Goal: Information Seeking & Learning: Learn about a topic

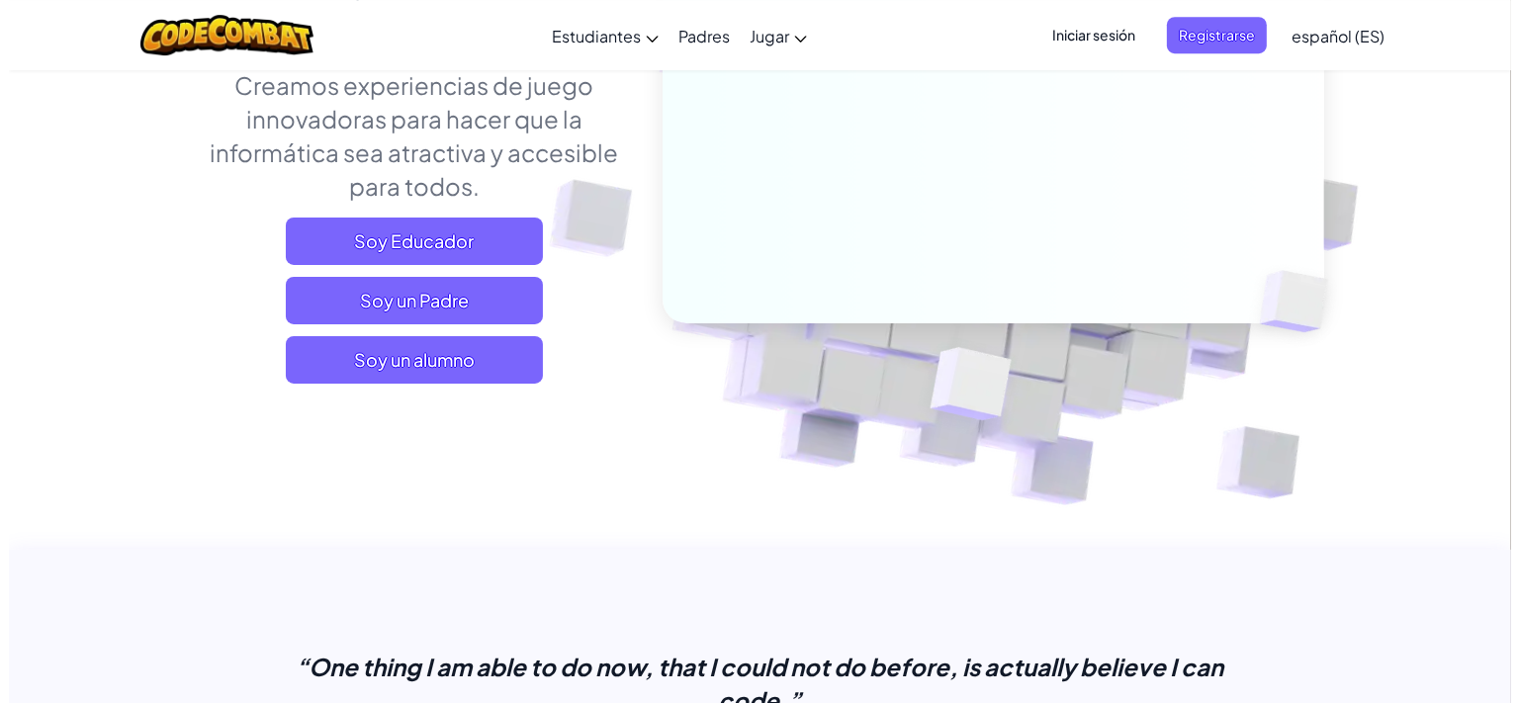
scroll to position [312, 0]
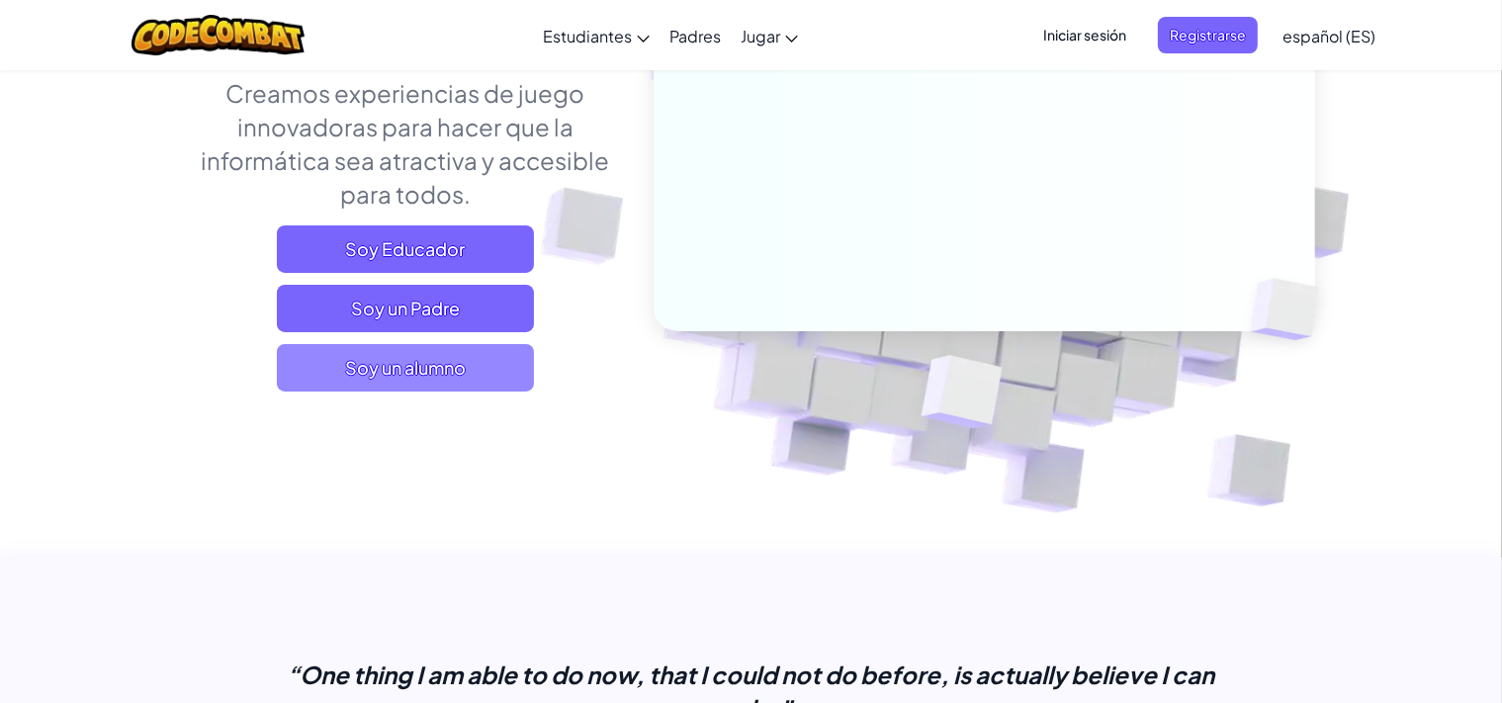
click at [380, 373] on span "Soy un alumno" at bounding box center [405, 367] width 257 height 47
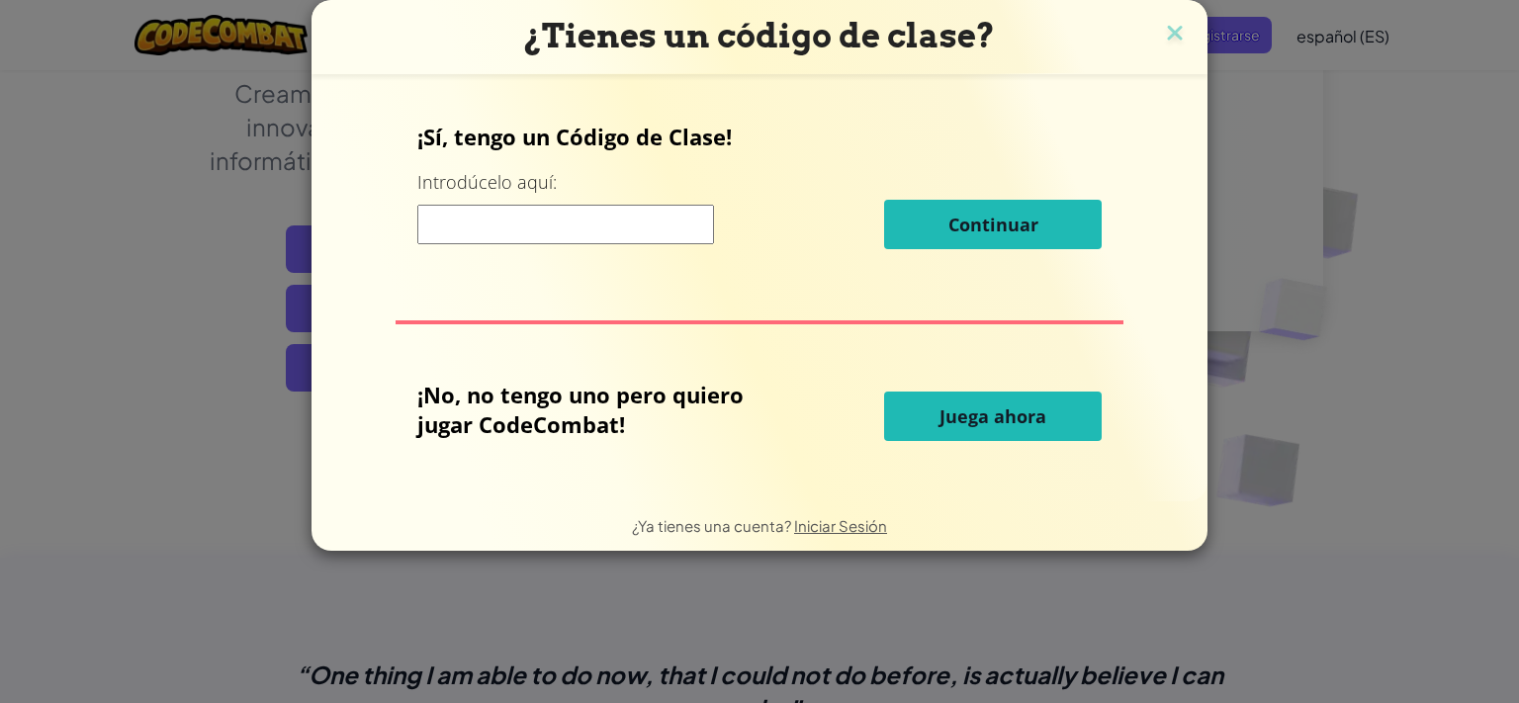
click at [1089, 428] on button "Juega ahora" at bounding box center [993, 416] width 218 height 49
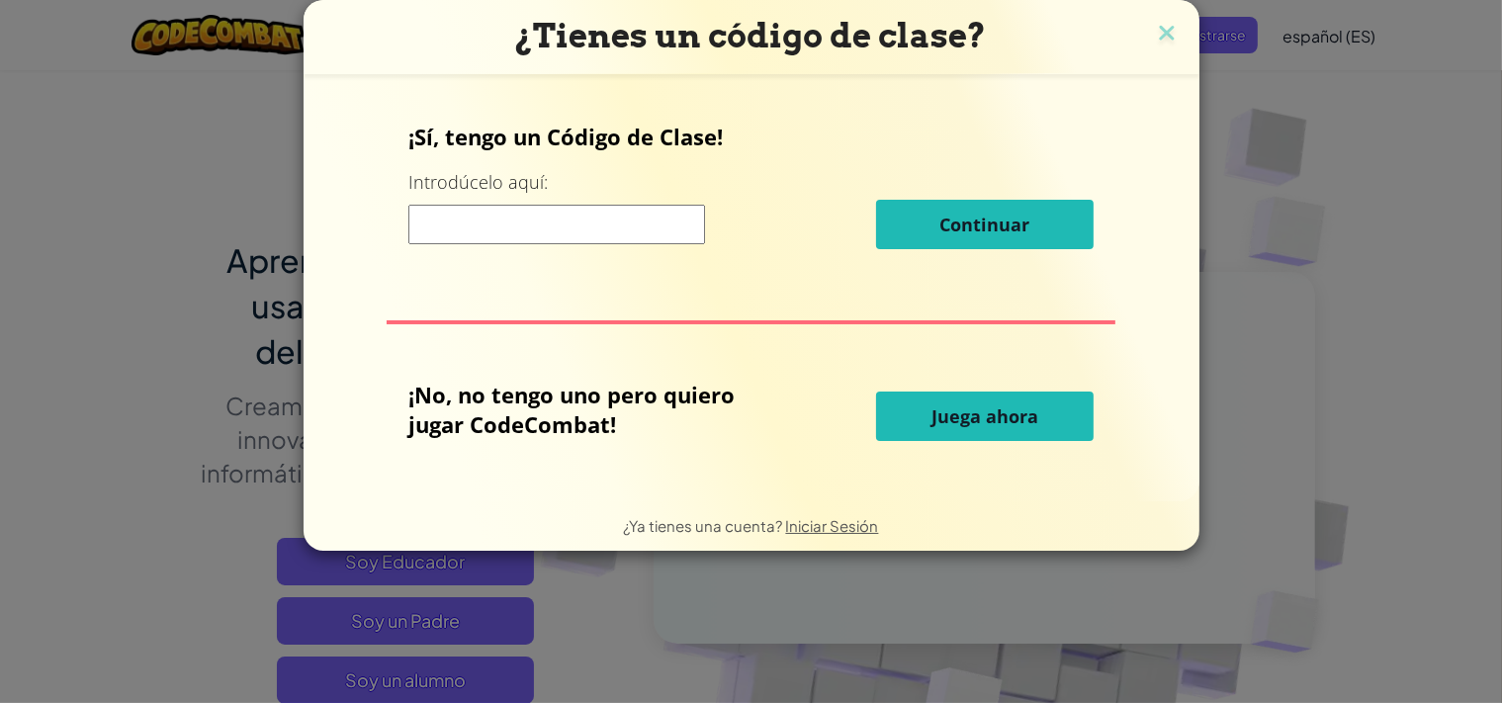
select select "es-ES"
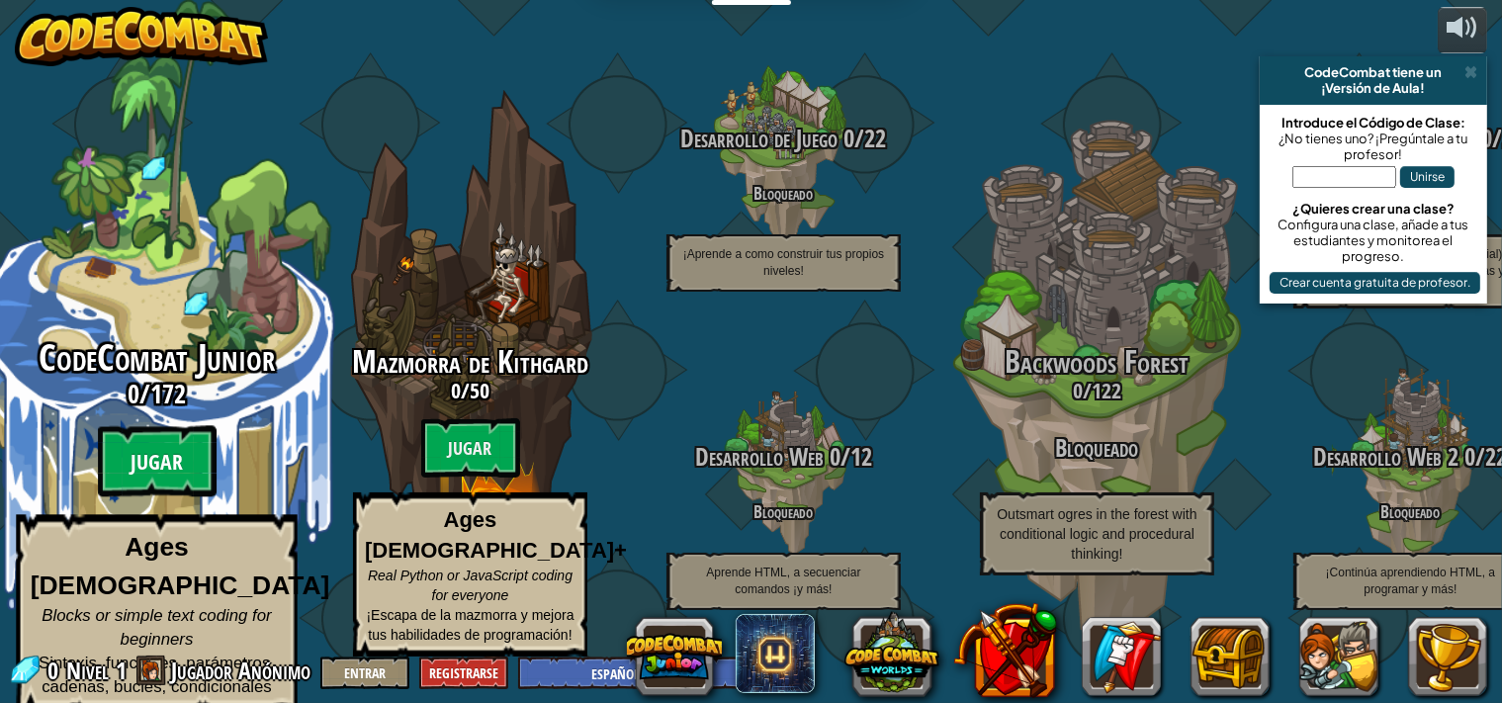
click at [105, 473] on btn "Jugar" at bounding box center [157, 461] width 119 height 71
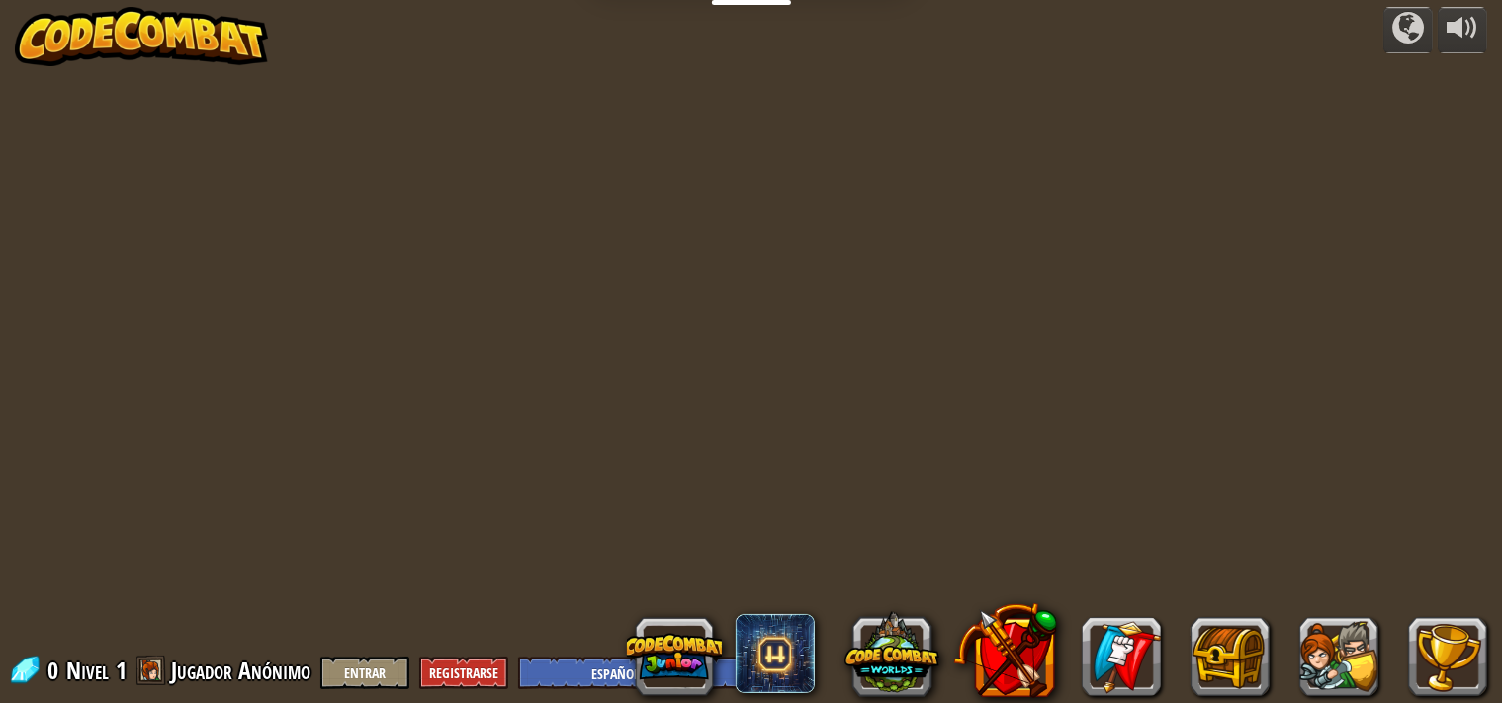
select select "es-ES"
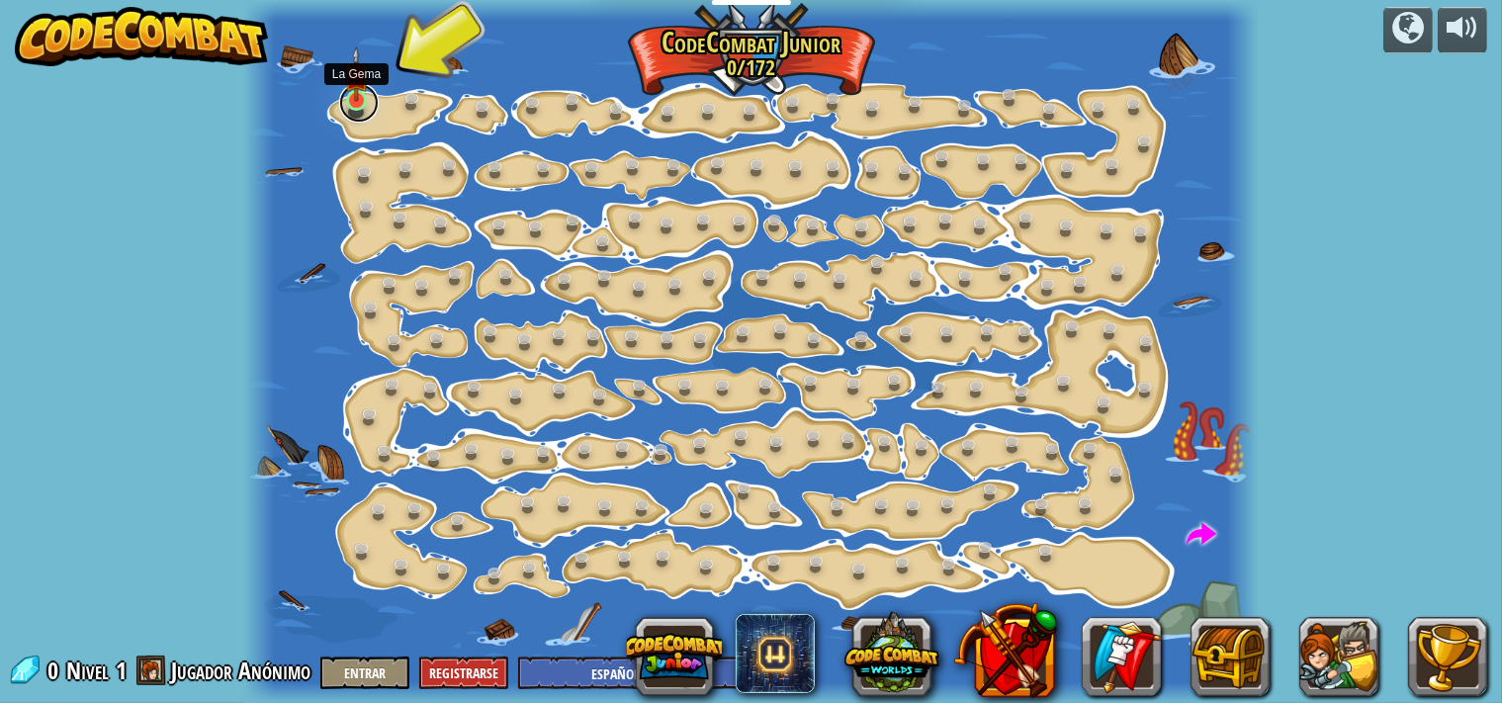
click at [357, 112] on link at bounding box center [359, 103] width 40 height 40
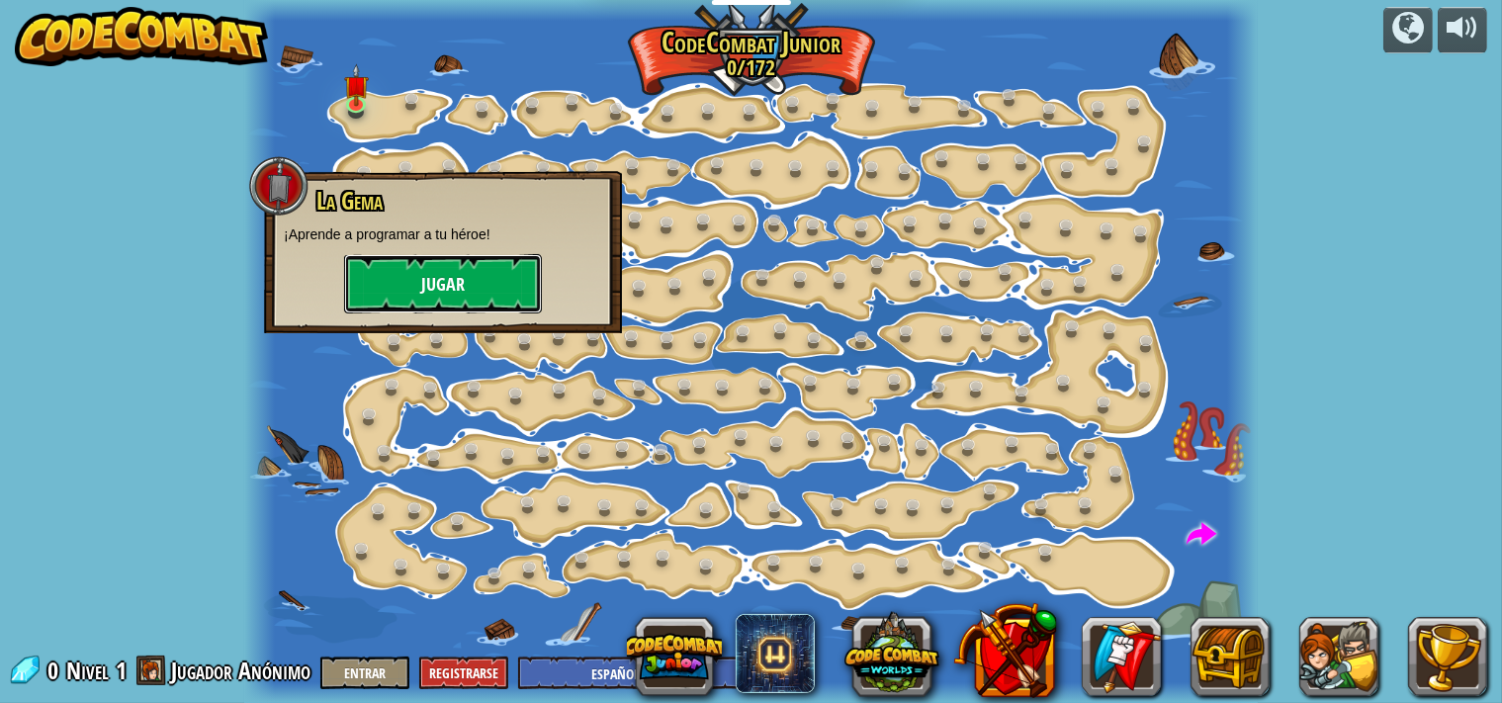
click at [447, 272] on button "Jugar" at bounding box center [443, 283] width 198 height 59
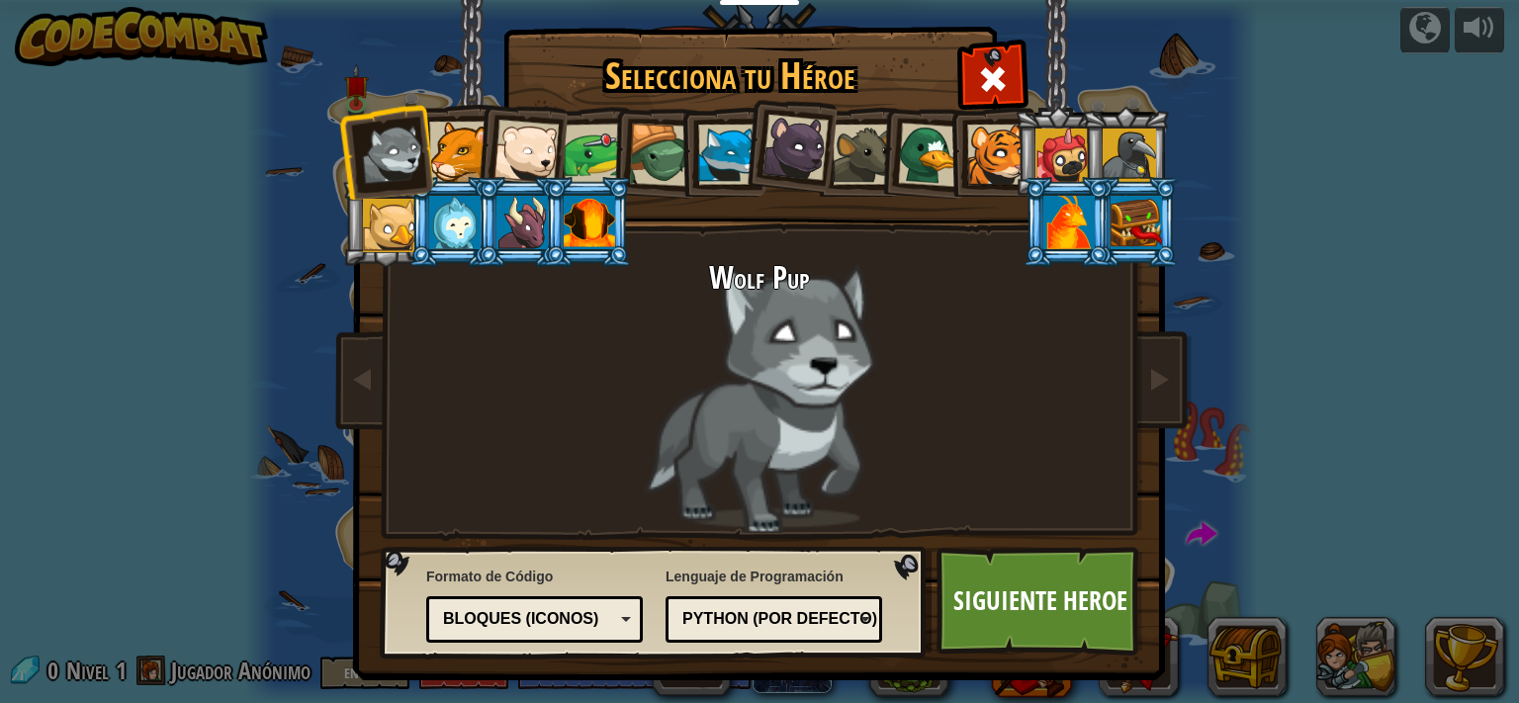
click at [472, 160] on li at bounding box center [520, 148] width 97 height 97
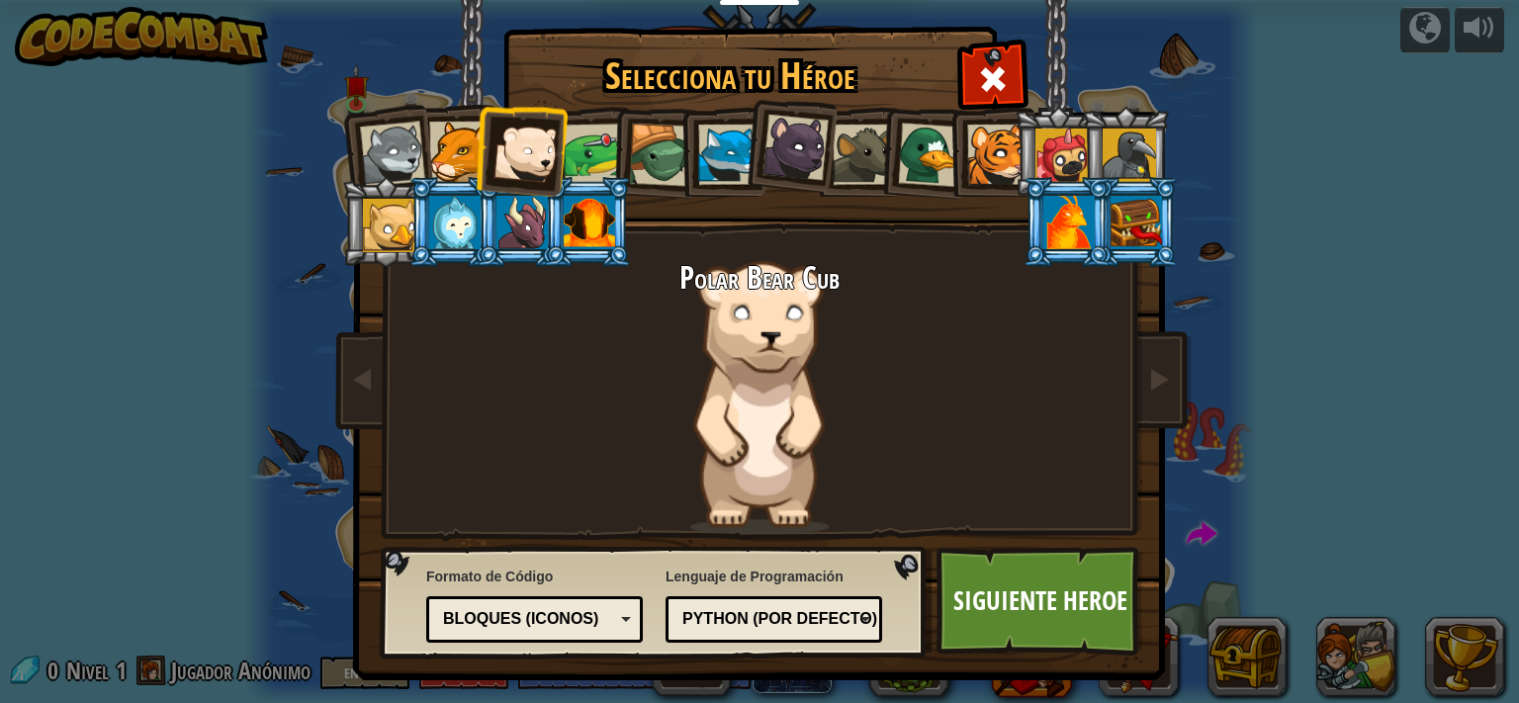
click at [457, 152] on div at bounding box center [459, 152] width 60 height 60
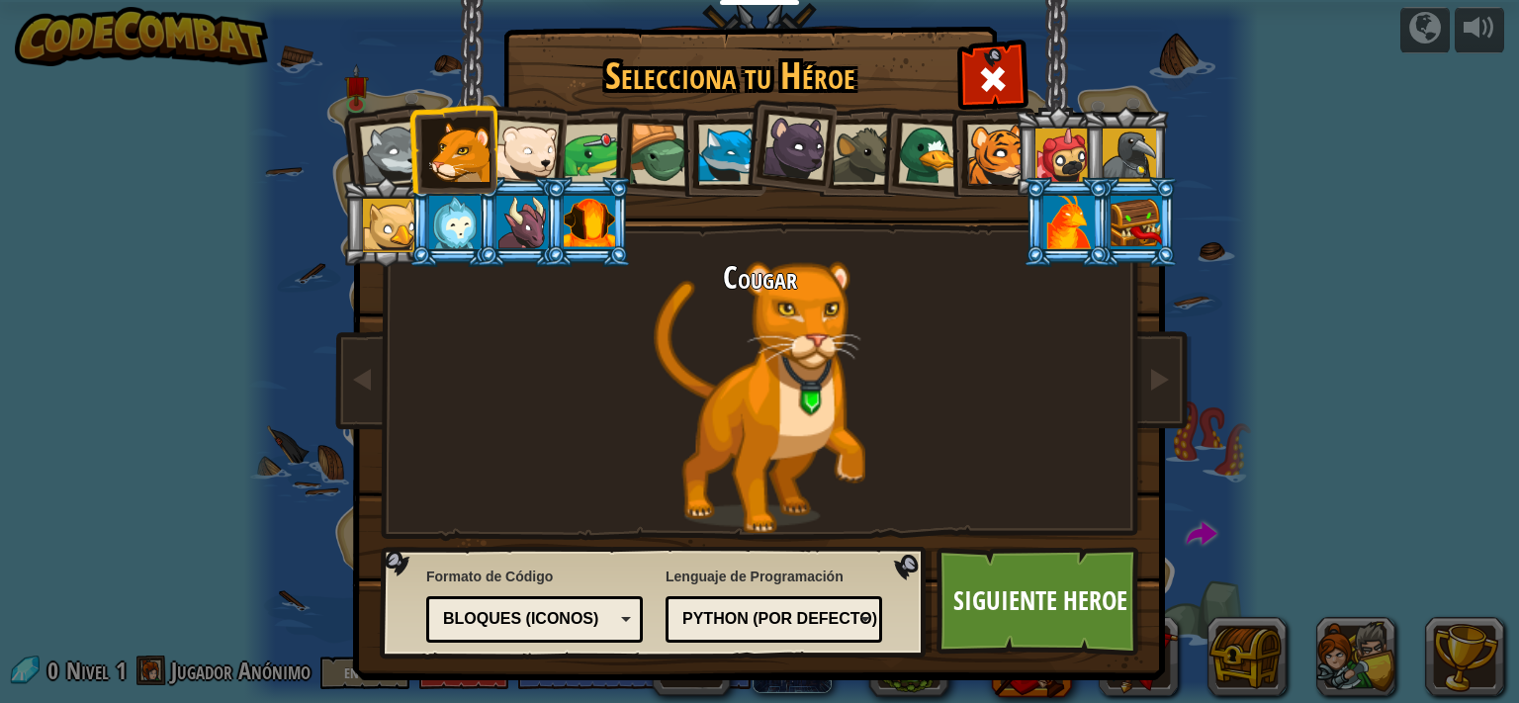
click at [524, 164] on div at bounding box center [525, 152] width 65 height 65
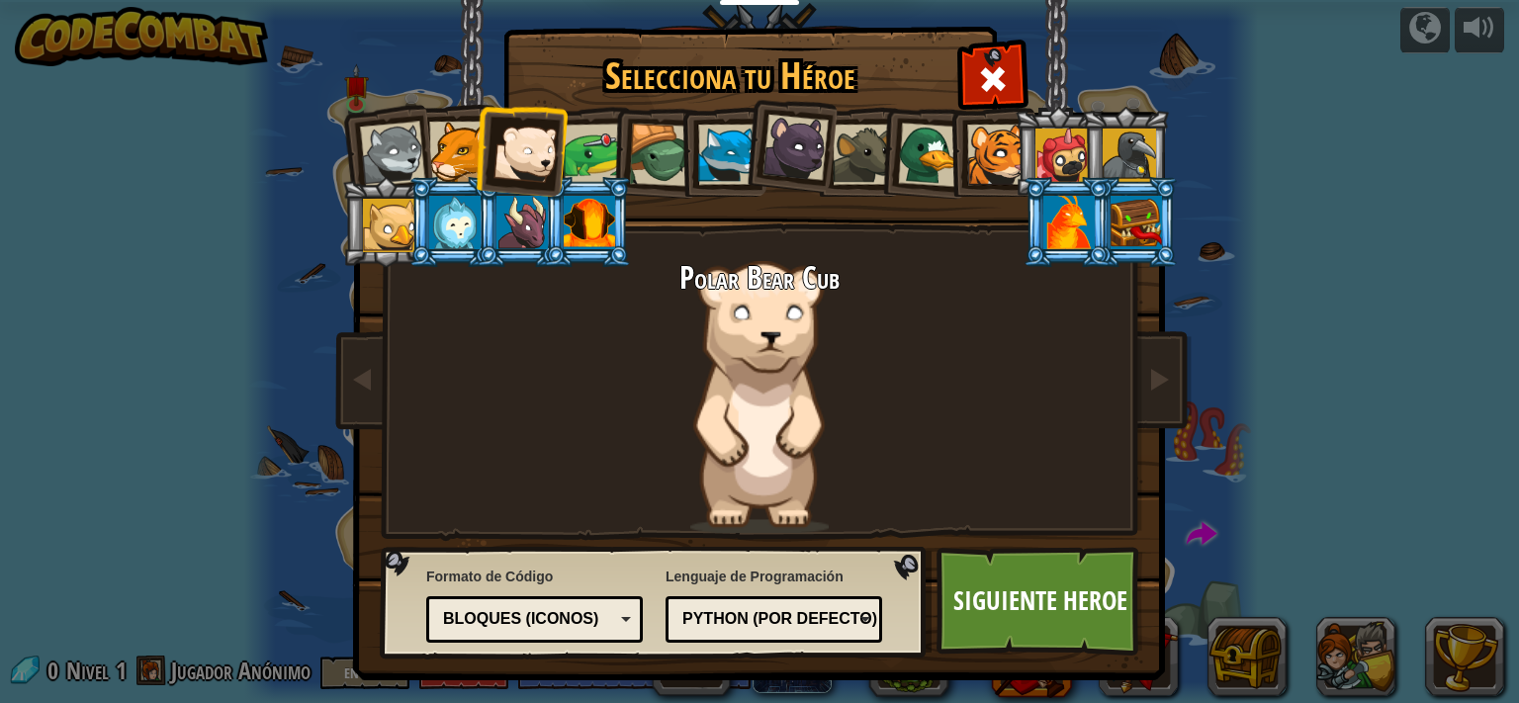
click at [582, 163] on div at bounding box center [594, 154] width 61 height 61
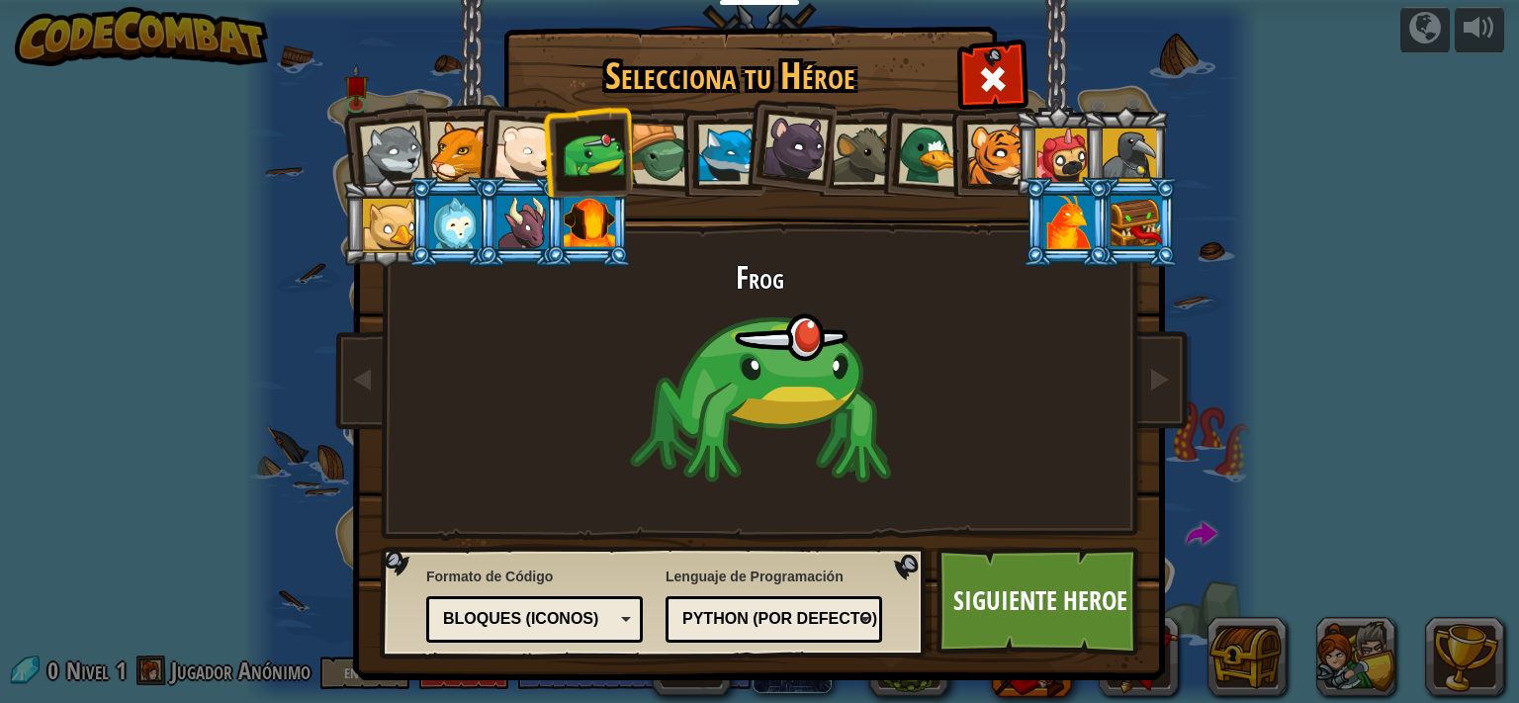
click at [663, 159] on div at bounding box center [660, 155] width 63 height 63
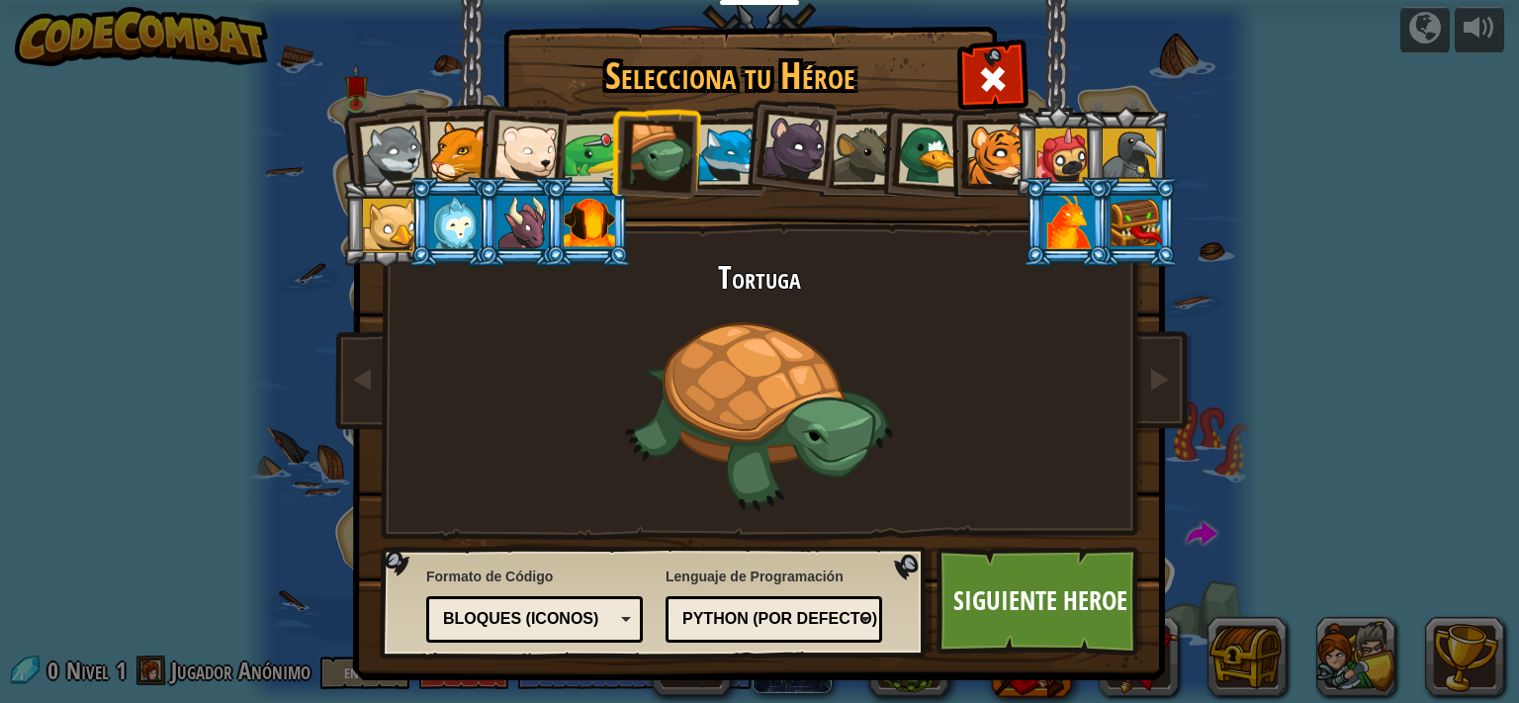
click at [710, 159] on div at bounding box center [728, 155] width 60 height 60
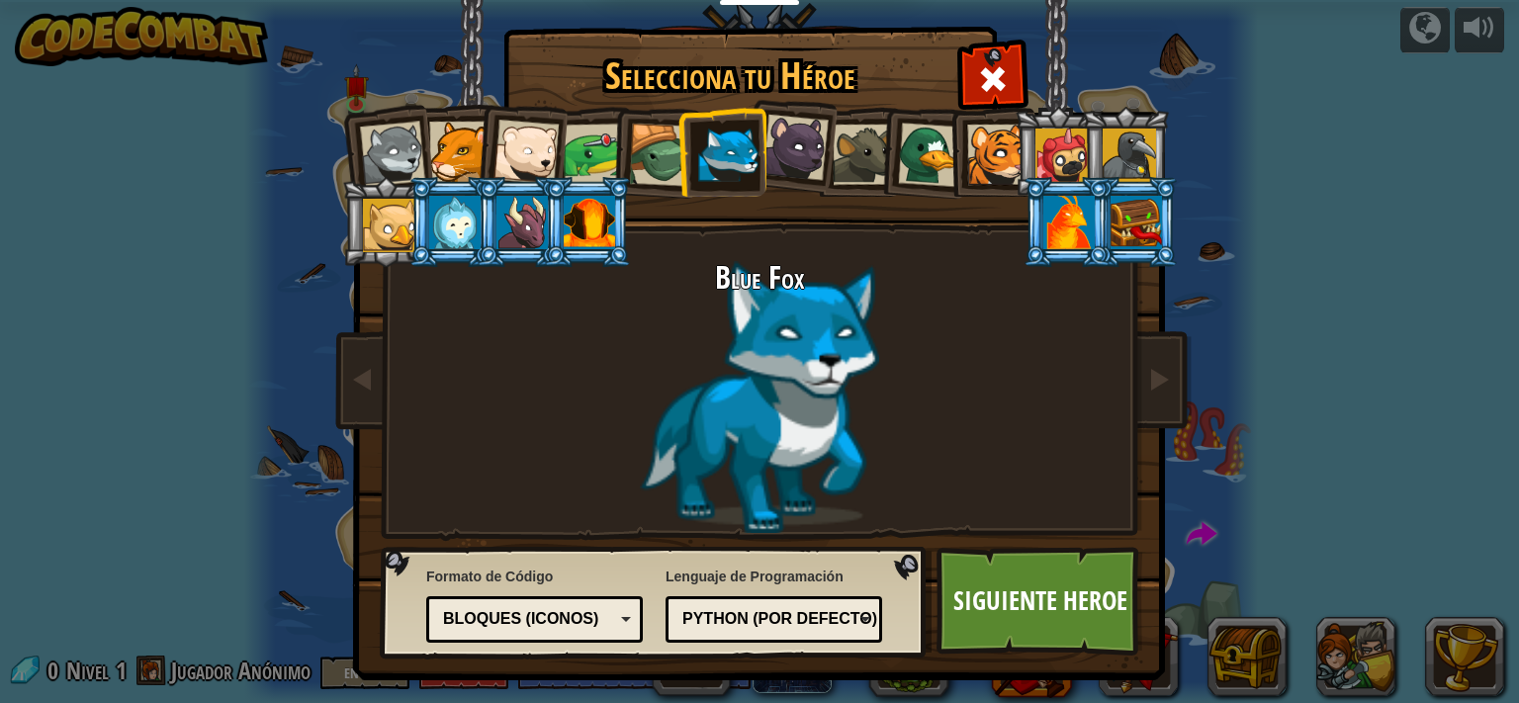
click at [773, 152] on div at bounding box center [795, 148] width 66 height 66
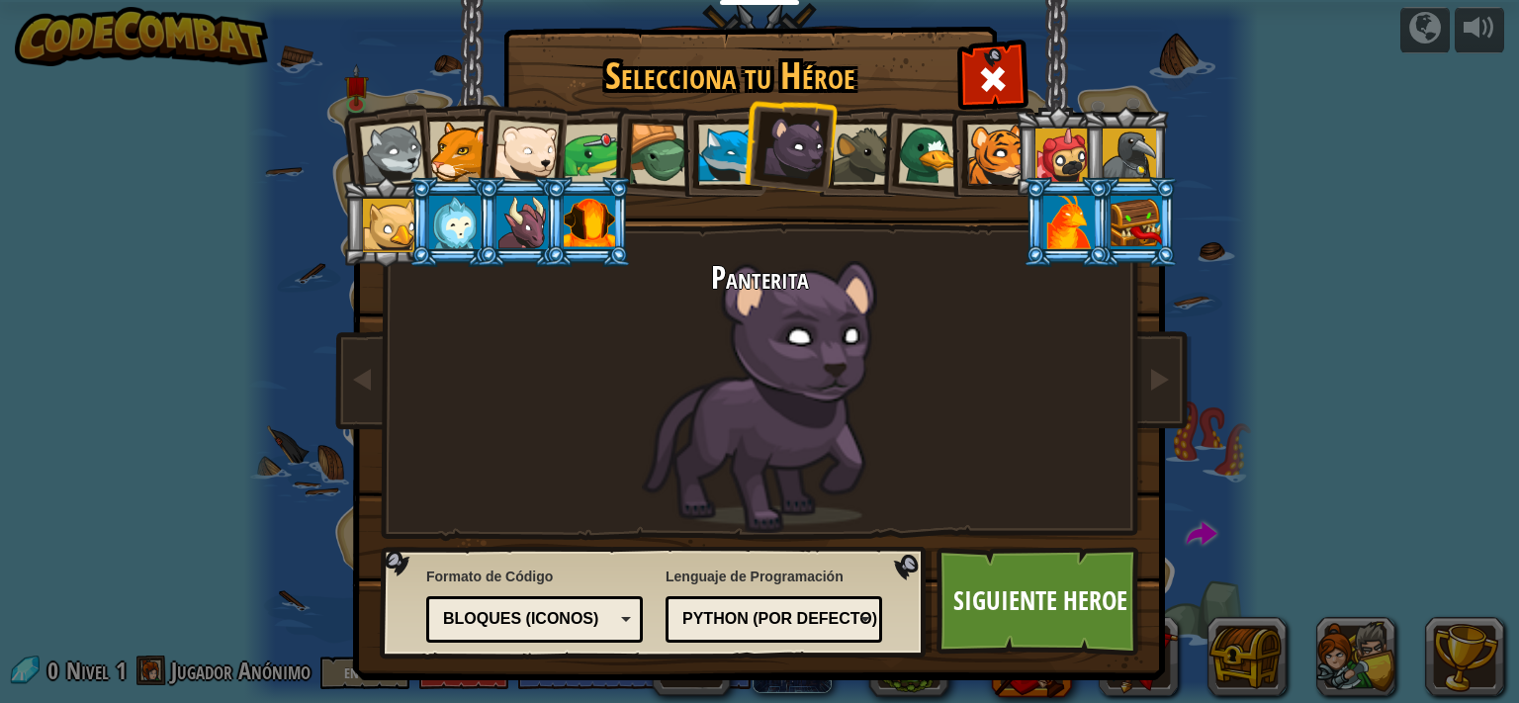
click at [844, 159] on div at bounding box center [863, 155] width 60 height 60
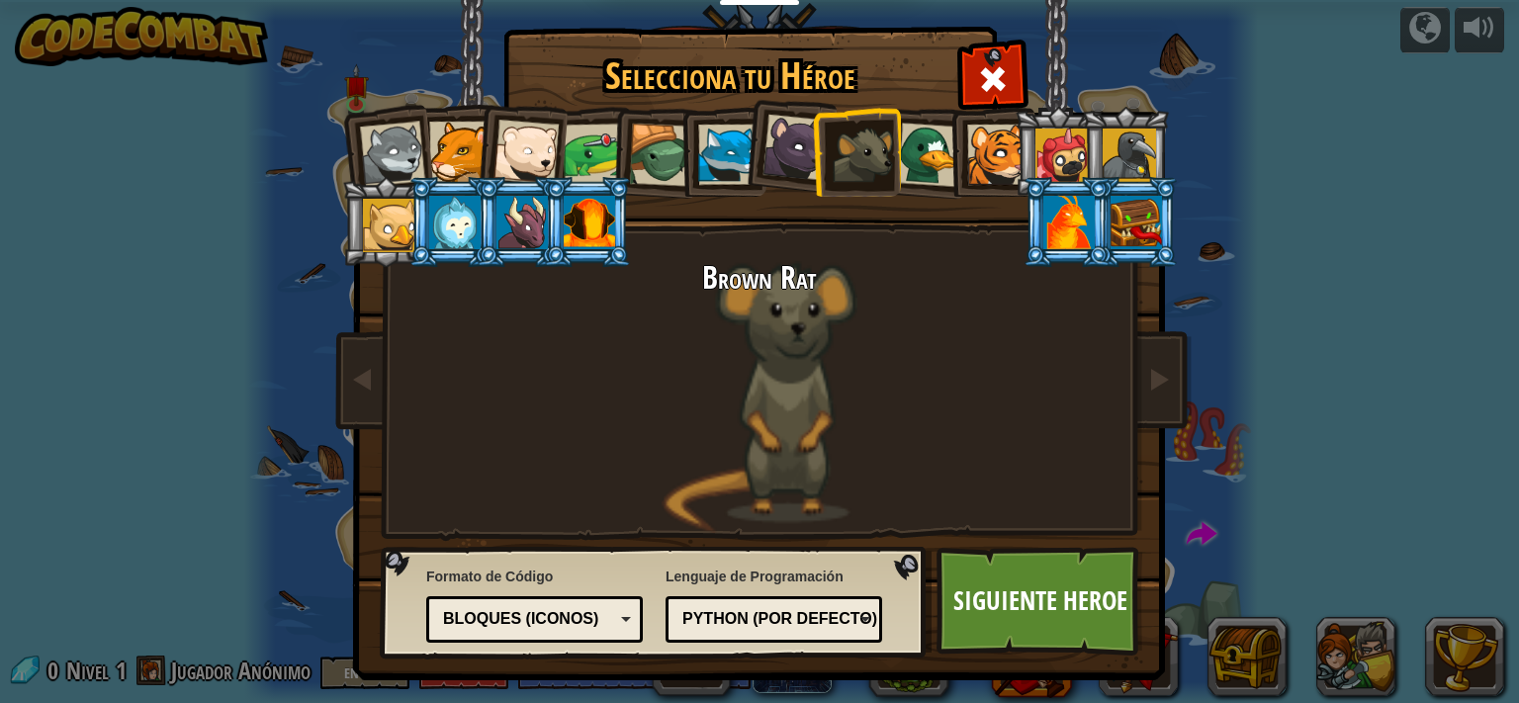
click at [889, 159] on li at bounding box center [856, 152] width 89 height 90
click at [947, 163] on li at bounding box center [990, 152] width 89 height 90
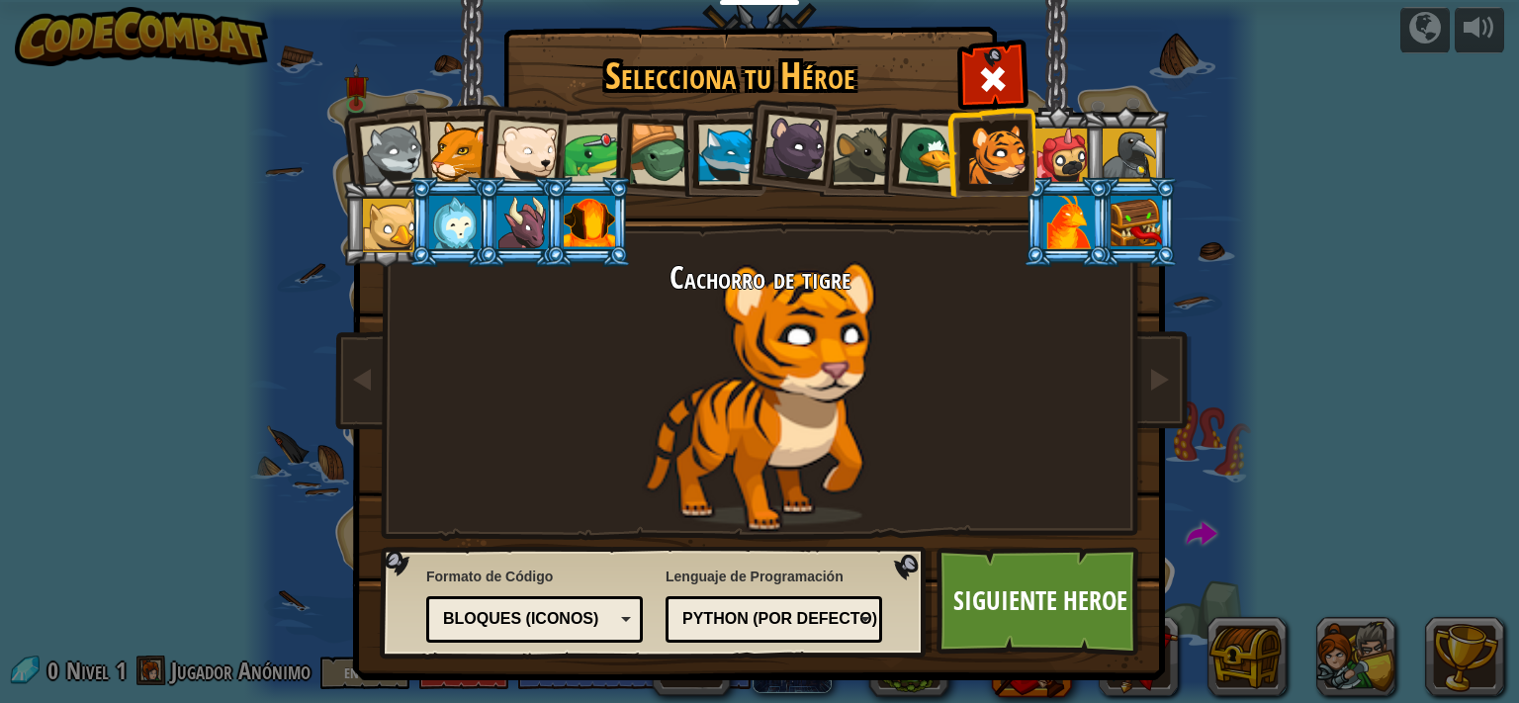
click at [913, 159] on div at bounding box center [930, 155] width 64 height 64
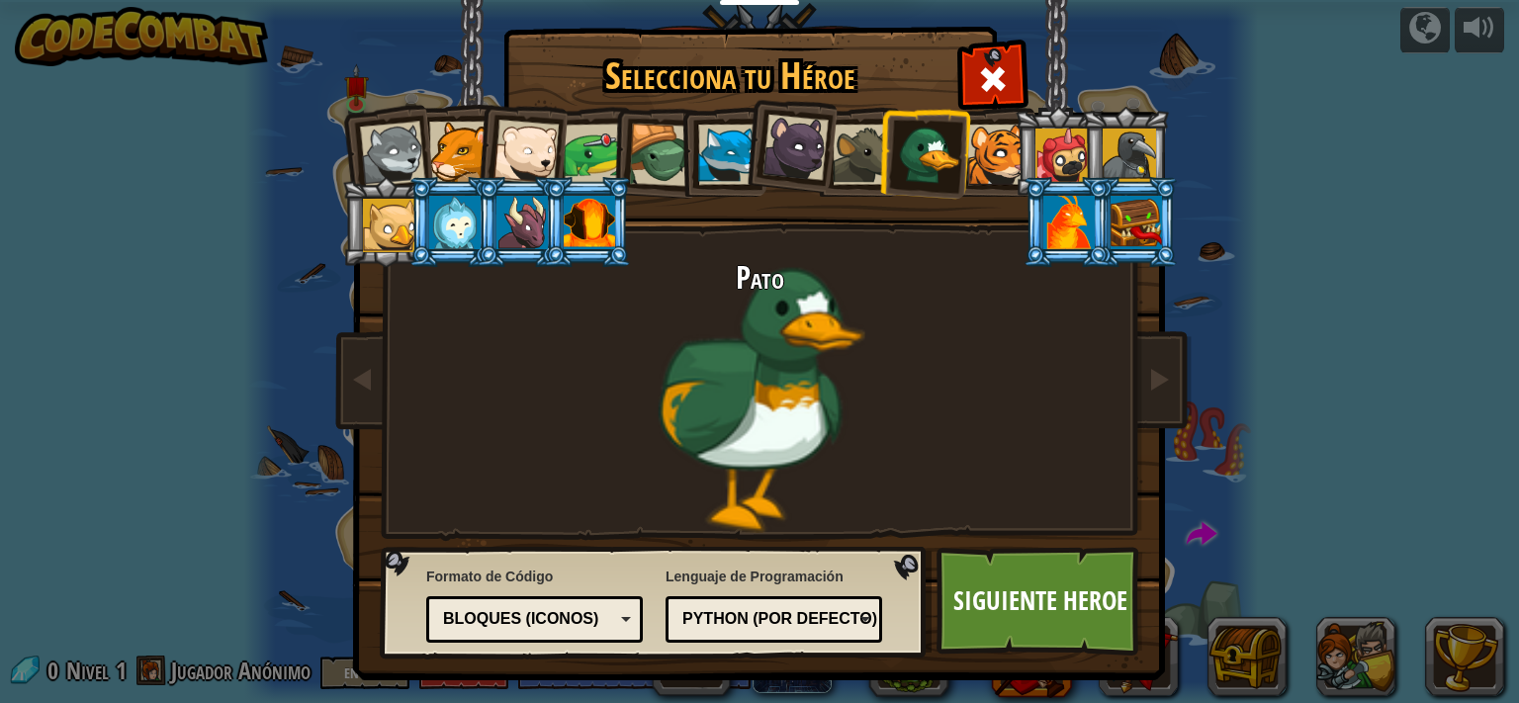
click at [1054, 160] on div at bounding box center [1061, 155] width 53 height 53
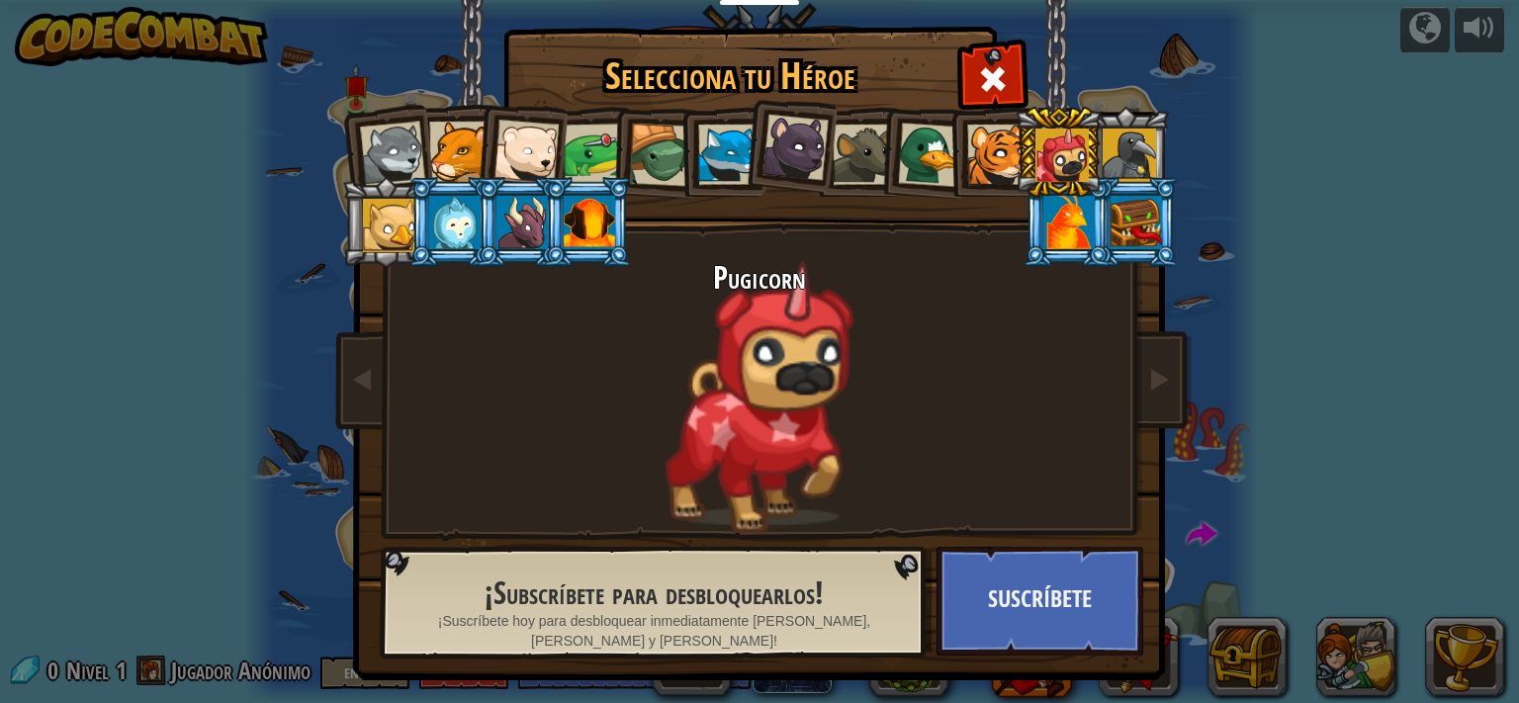
click at [1110, 149] on div at bounding box center [1129, 155] width 53 height 53
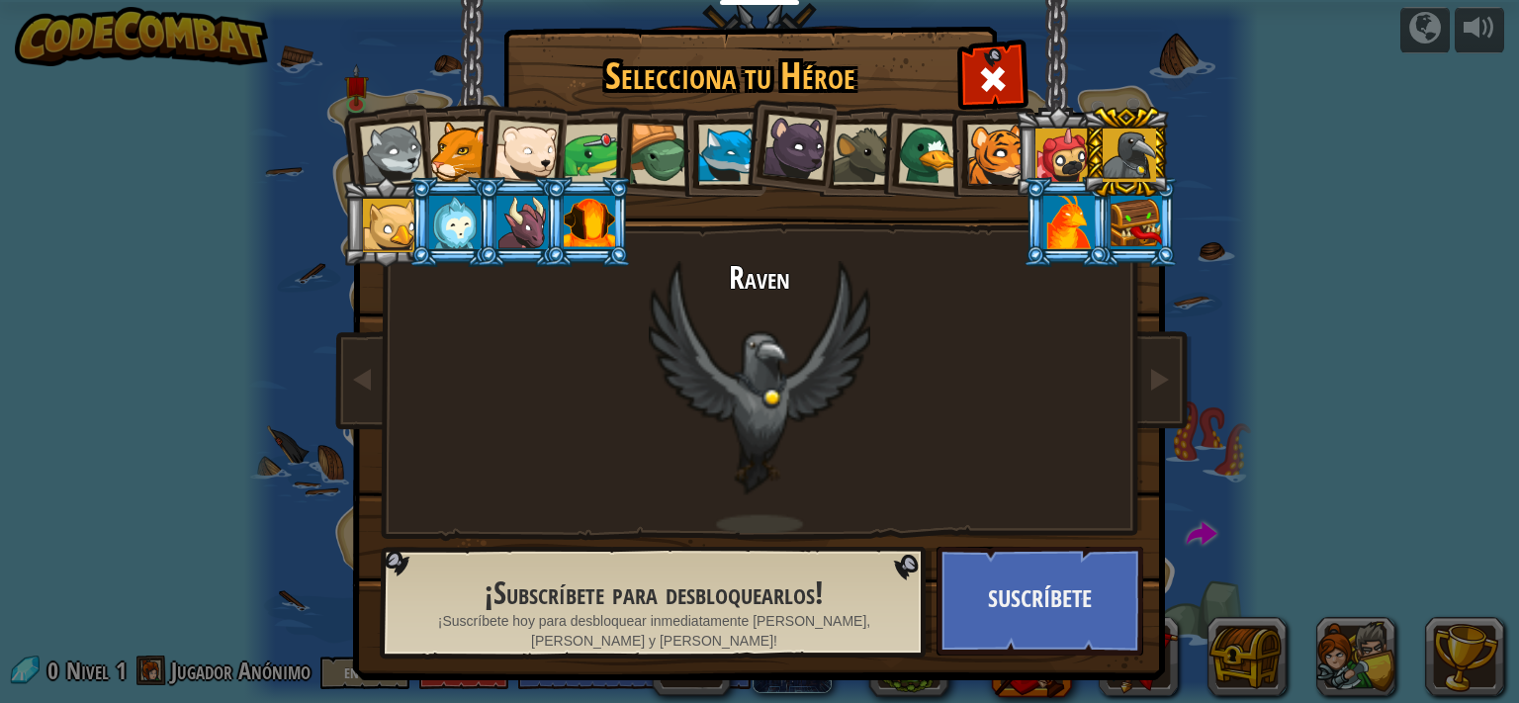
click at [1054, 152] on div at bounding box center [1061, 155] width 53 height 53
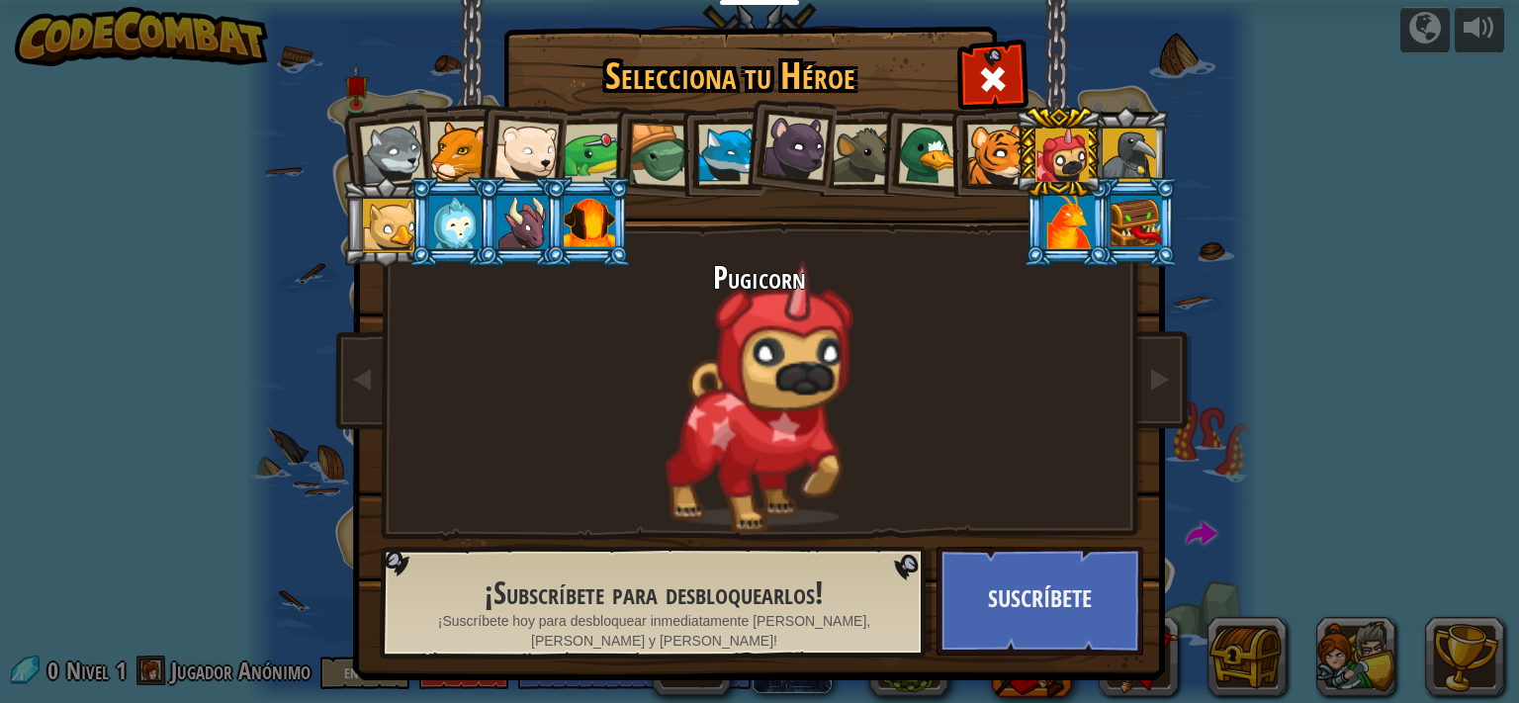
click at [978, 152] on div at bounding box center [997, 155] width 60 height 60
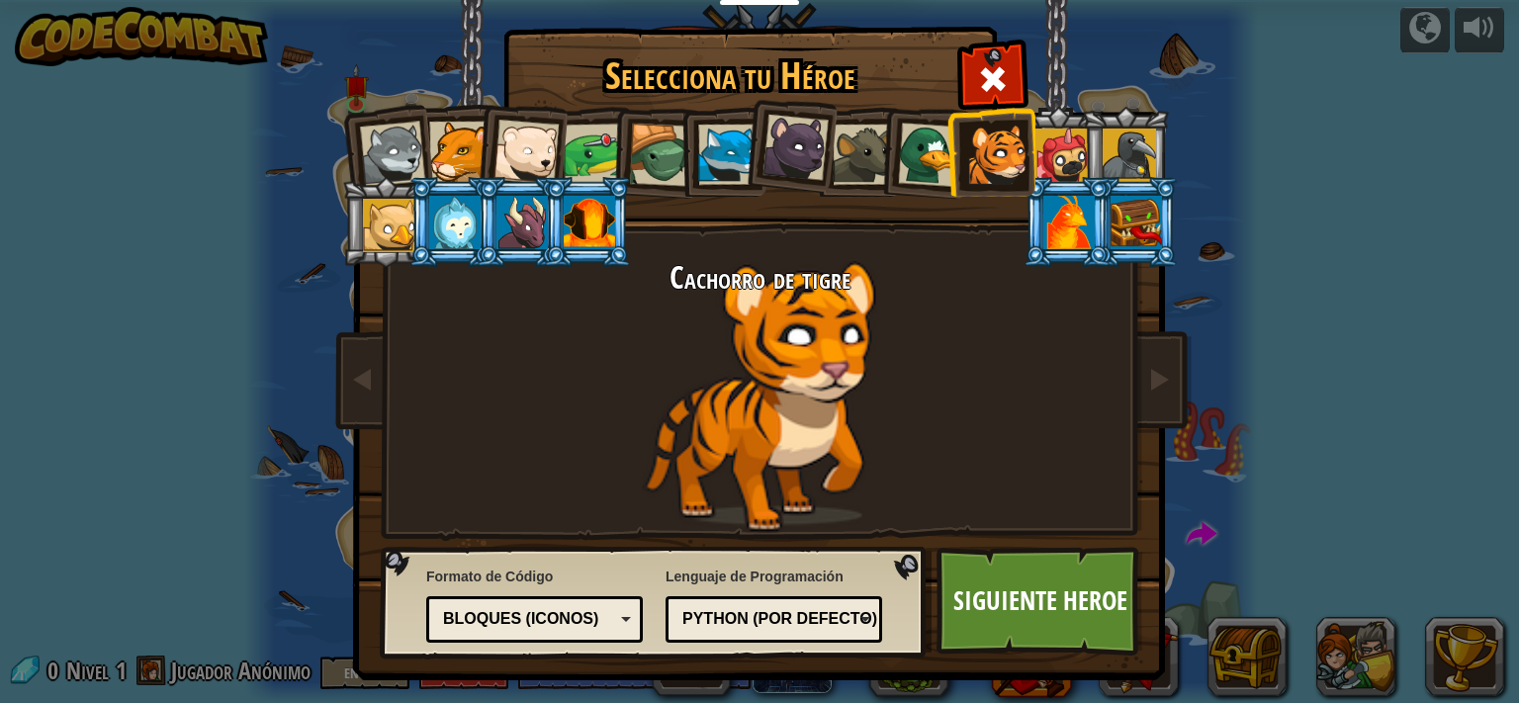
click at [1067, 146] on div at bounding box center [1061, 155] width 53 height 53
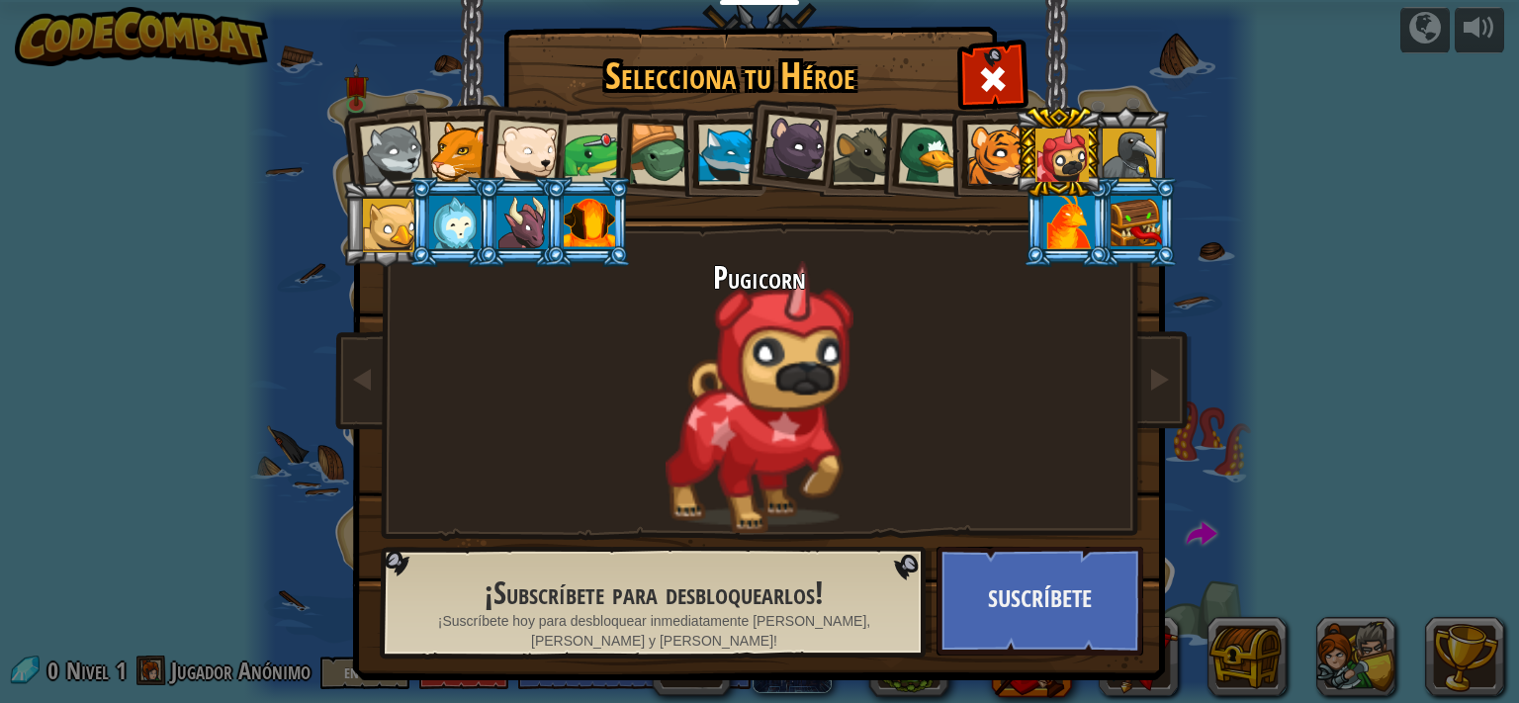
click at [951, 148] on li at bounding box center [990, 152] width 89 height 90
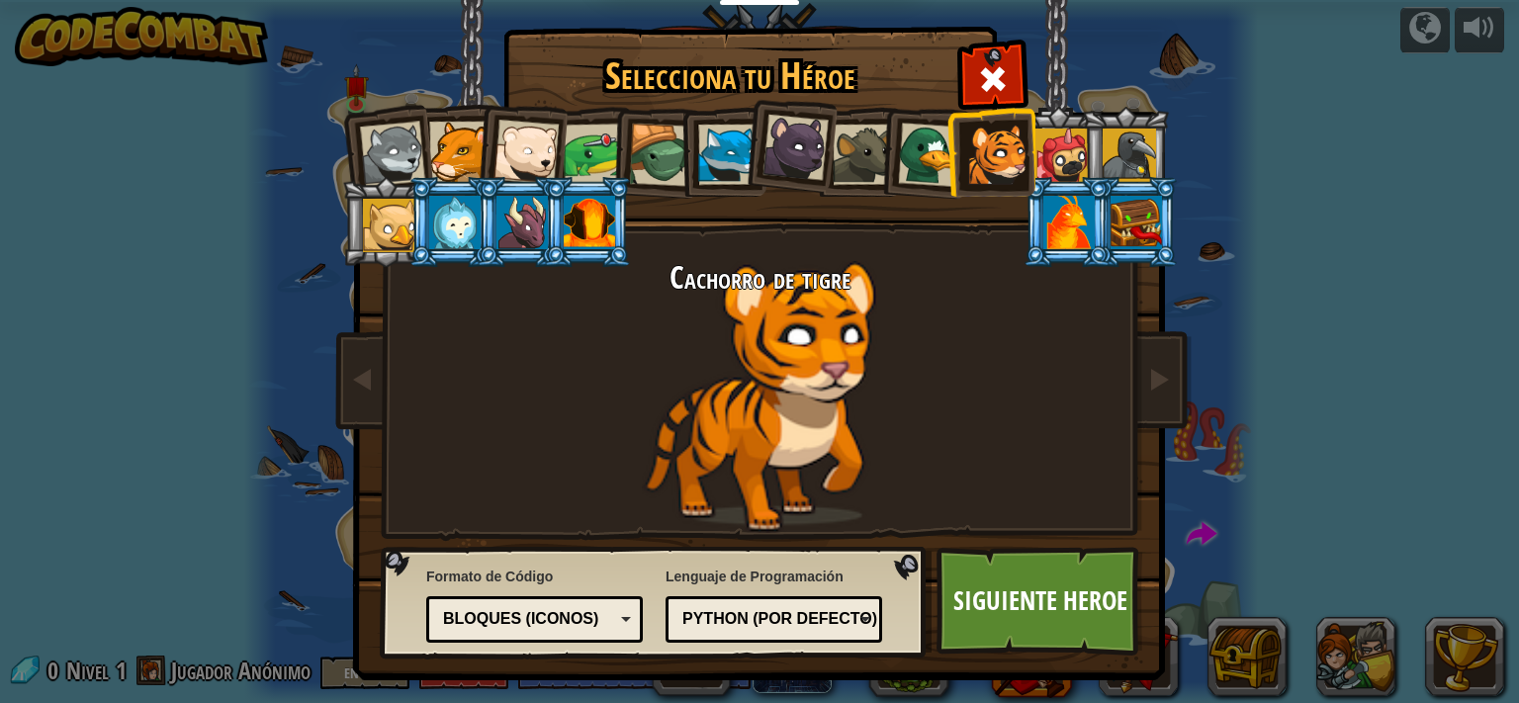
click at [391, 233] on div at bounding box center [389, 225] width 53 height 53
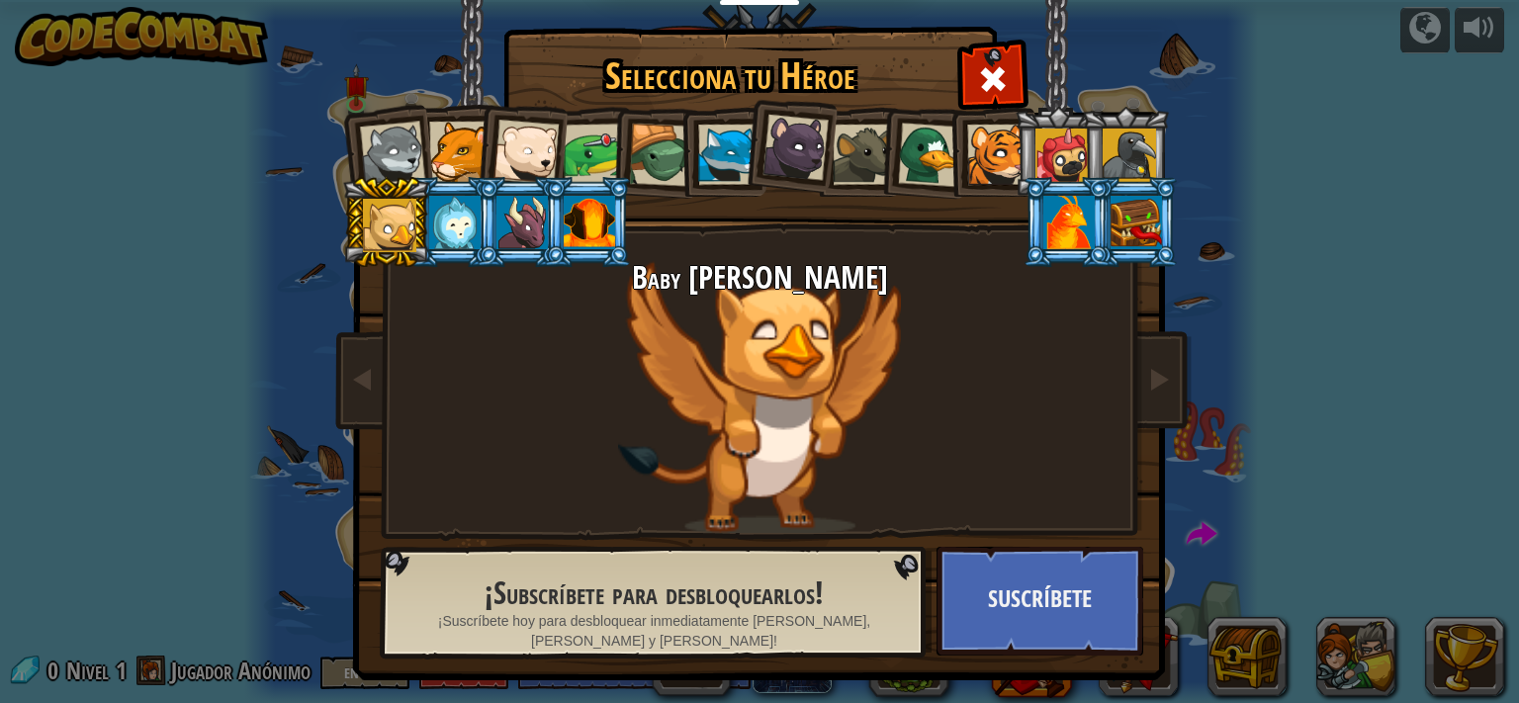
click at [549, 221] on li at bounding box center [587, 222] width 89 height 90
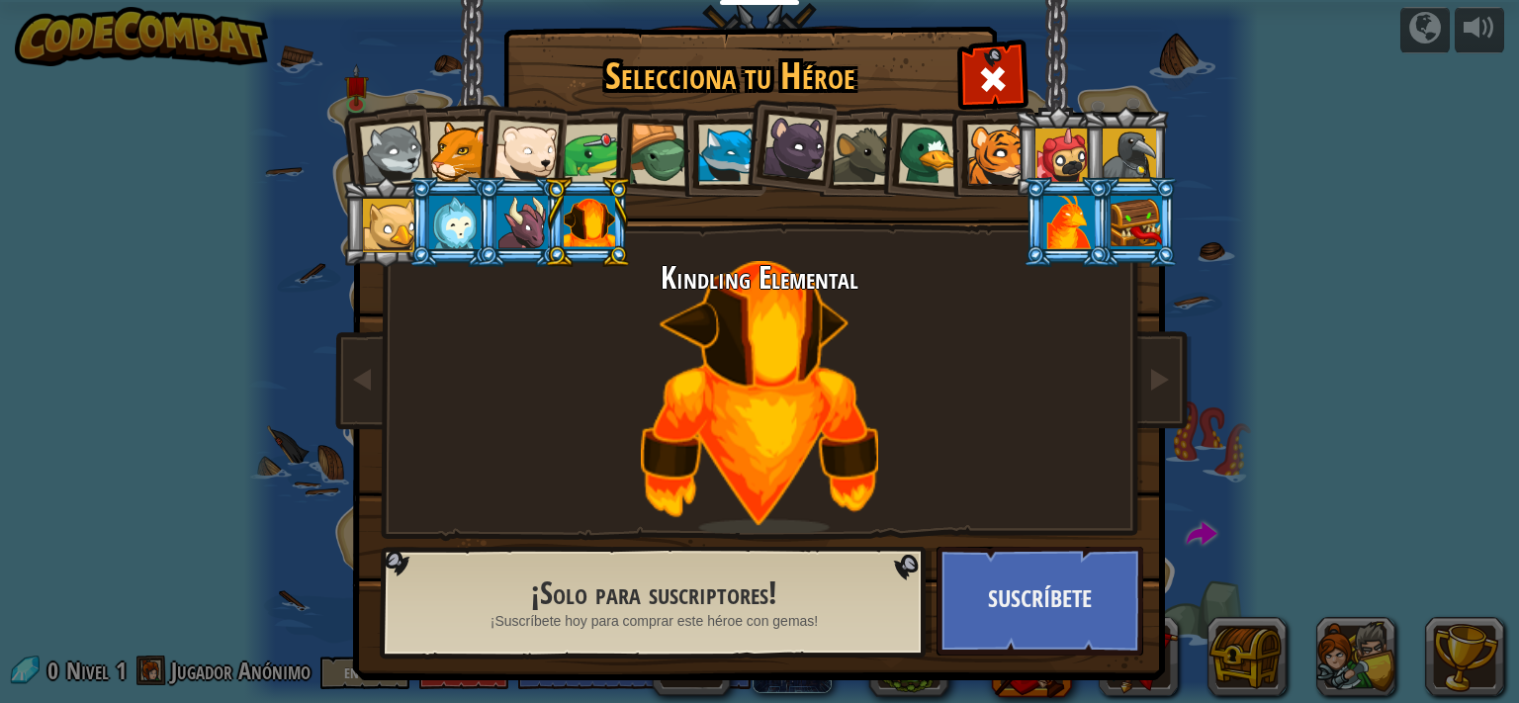
click at [579, 241] on div at bounding box center [589, 222] width 51 height 53
click at [1064, 224] on div at bounding box center [1068, 222] width 51 height 53
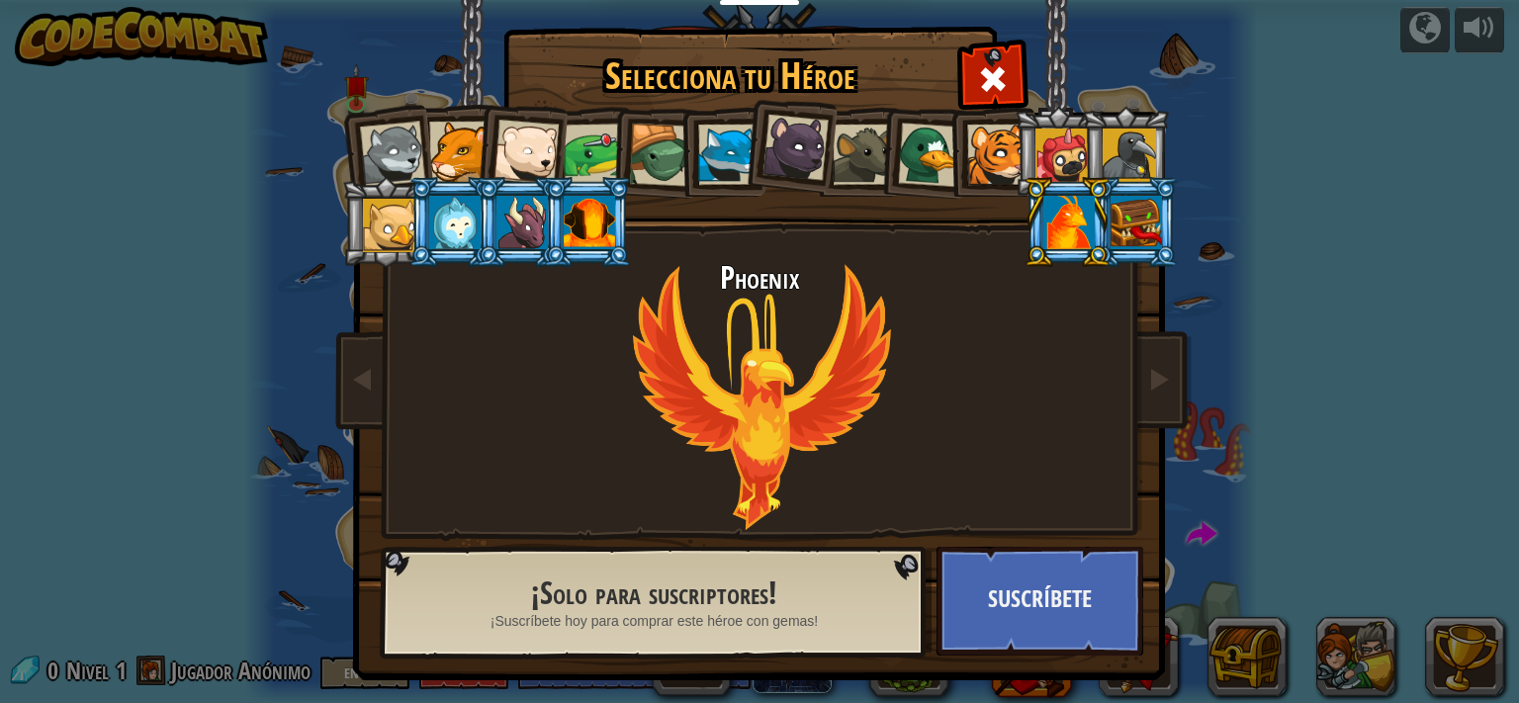
click at [1141, 229] on div at bounding box center [1135, 222] width 51 height 53
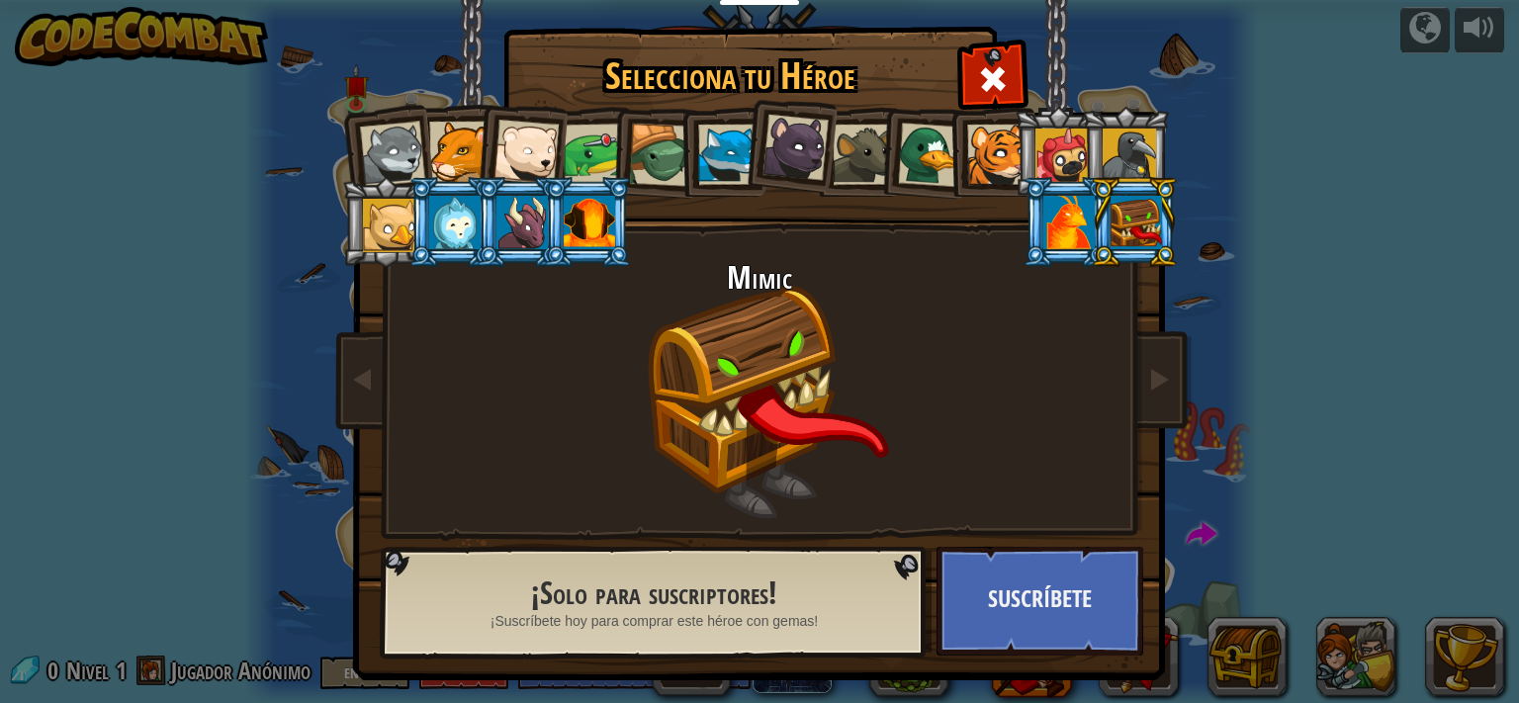
click at [762, 168] on div at bounding box center [795, 148] width 66 height 66
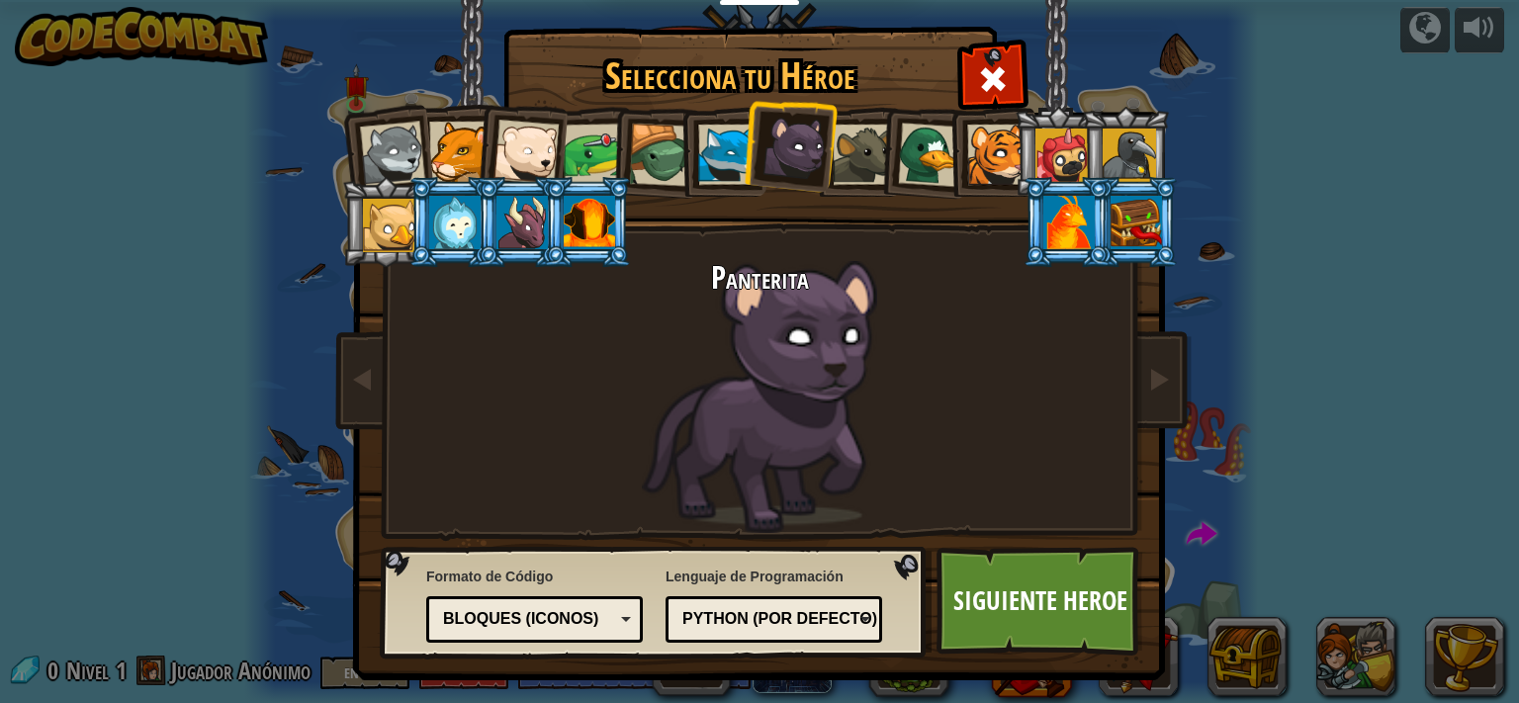
click at [746, 168] on li at bounding box center [789, 144] width 98 height 99
click at [677, 152] on li at bounding box center [721, 152] width 89 height 90
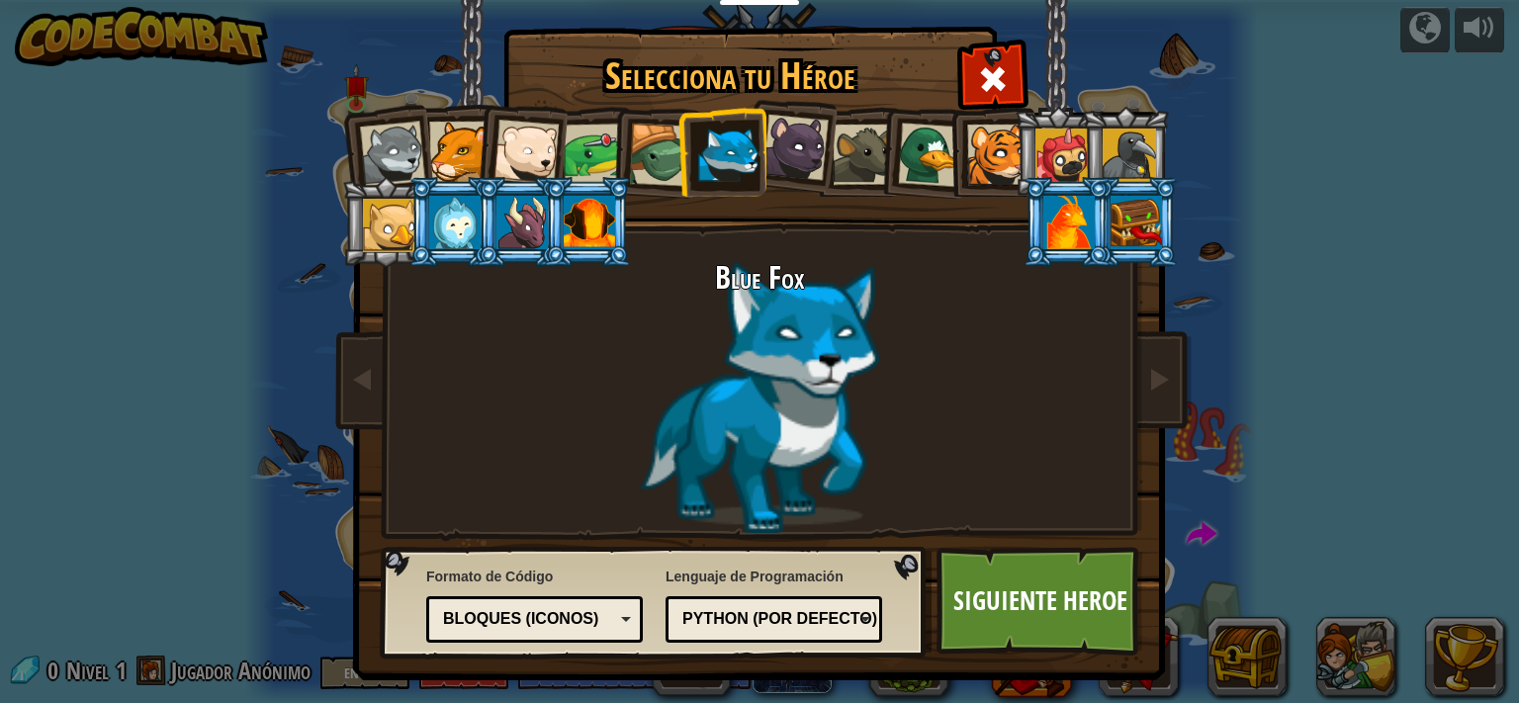
click at [809, 156] on div at bounding box center [795, 148] width 66 height 66
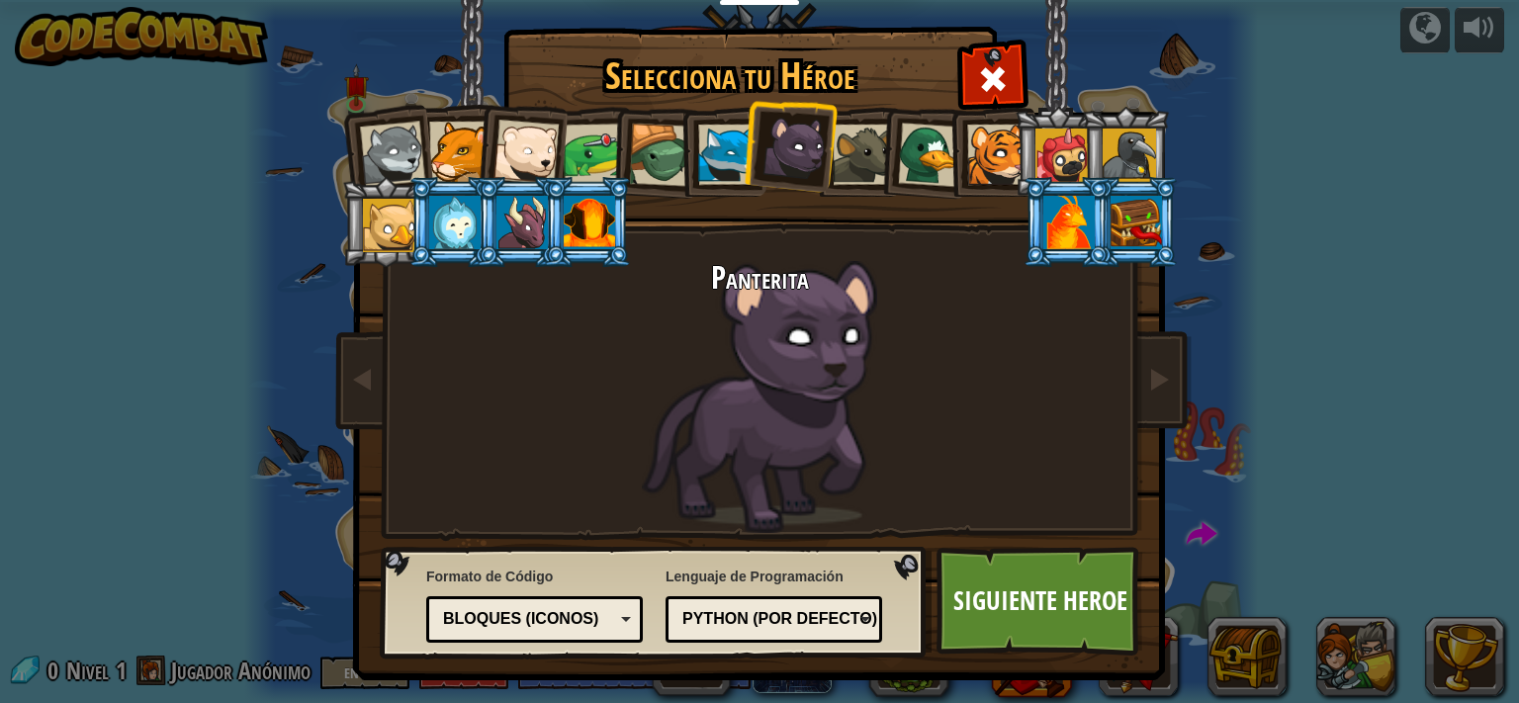
click at [779, 620] on div "Python (Por defecto)" at bounding box center [767, 619] width 171 height 23
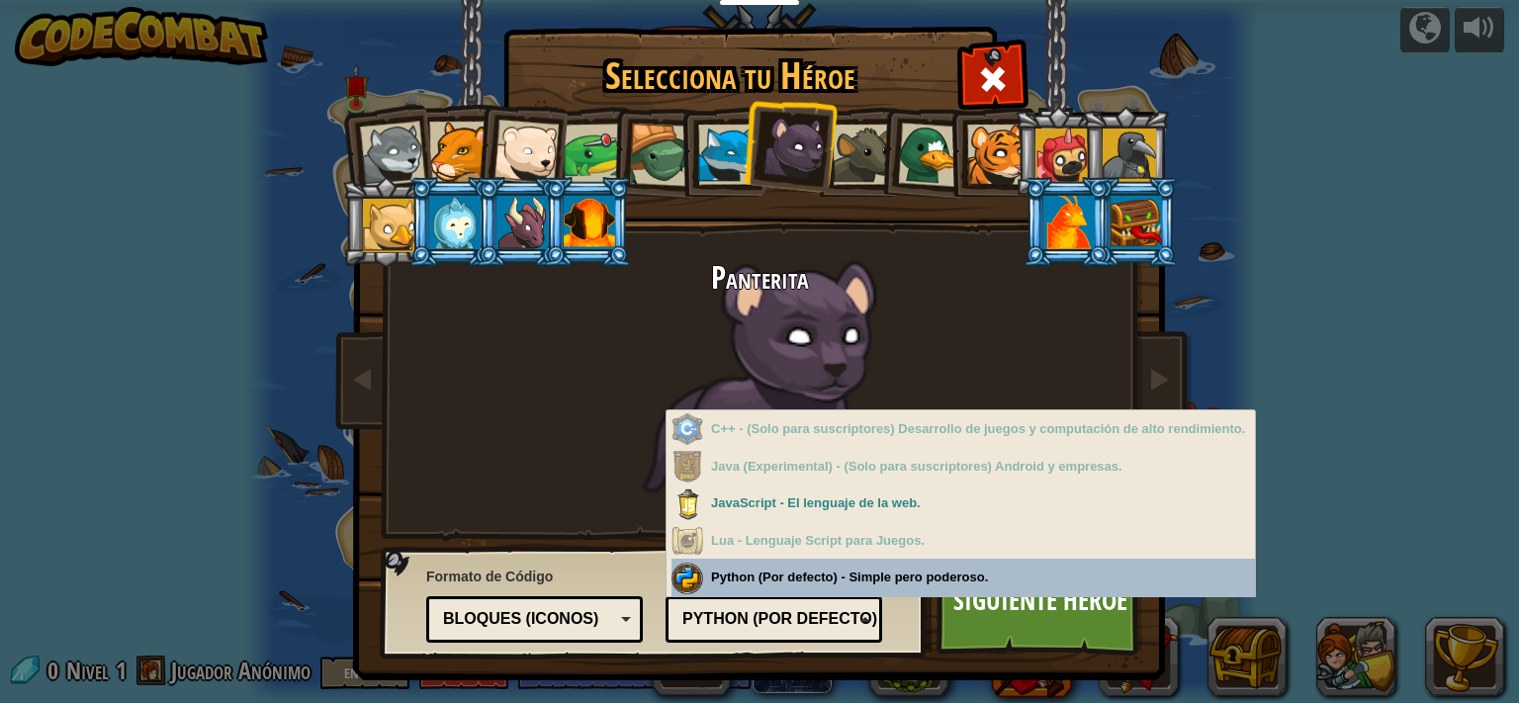
click at [594, 583] on span "Formato de Código" at bounding box center [534, 577] width 217 height 20
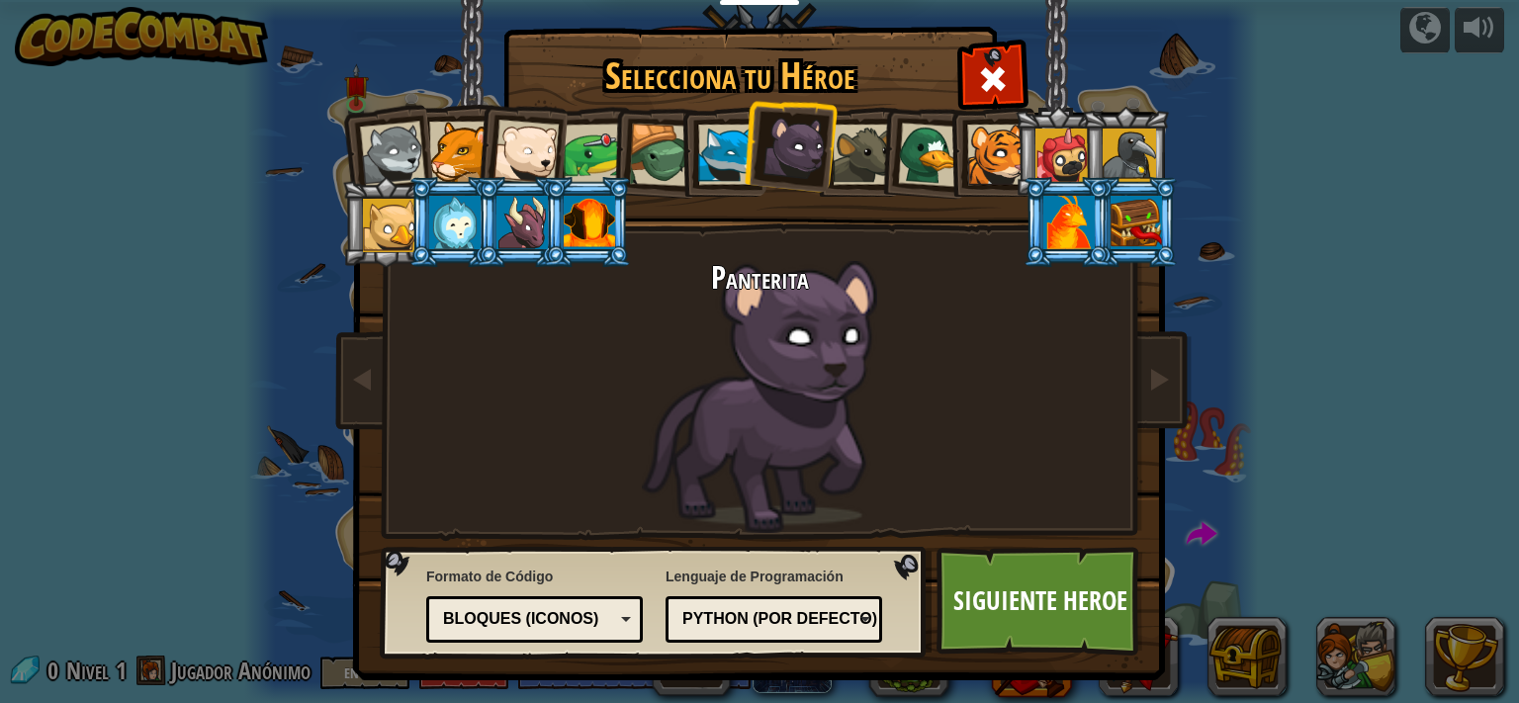
click at [593, 619] on div "Bloques (iconos)" at bounding box center [528, 619] width 171 height 23
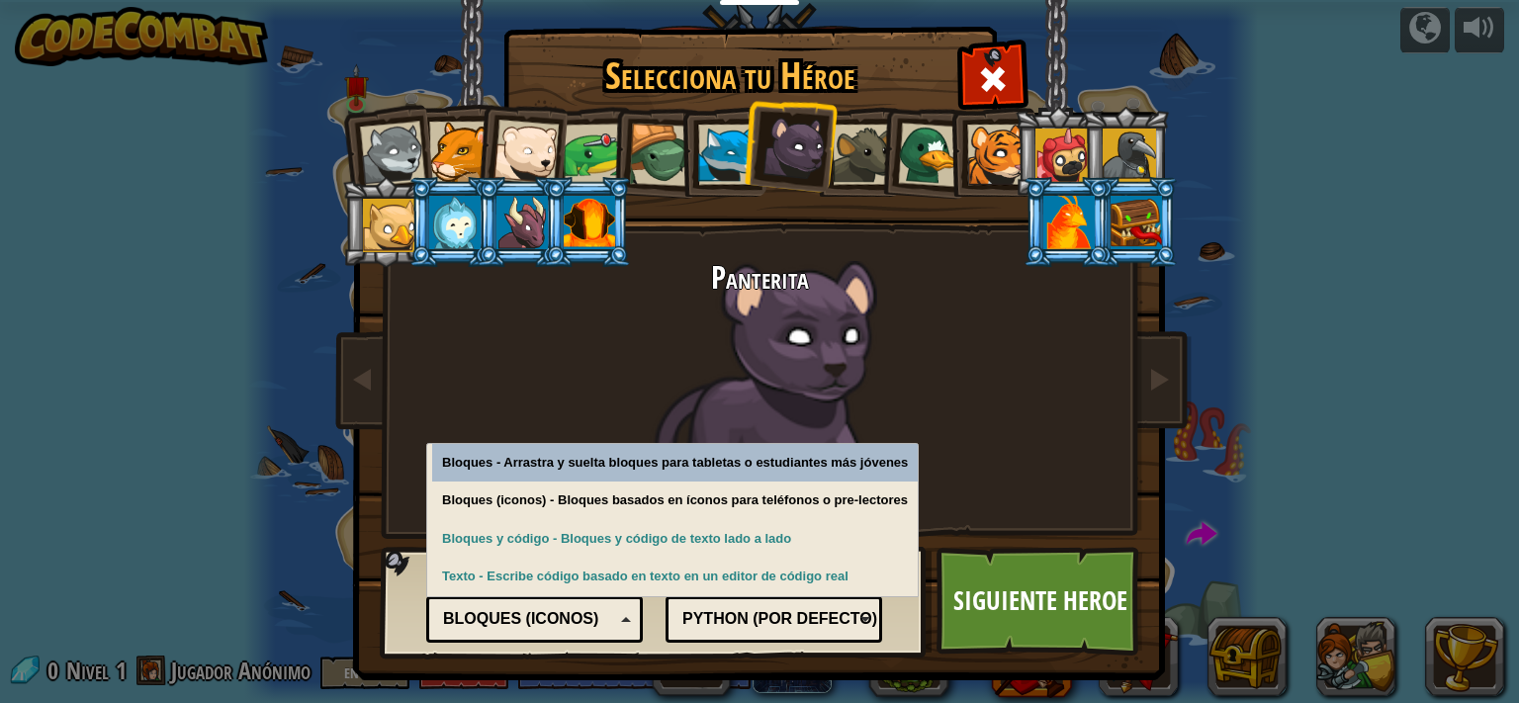
click at [593, 619] on div "Bloques (iconos)" at bounding box center [528, 619] width 171 height 23
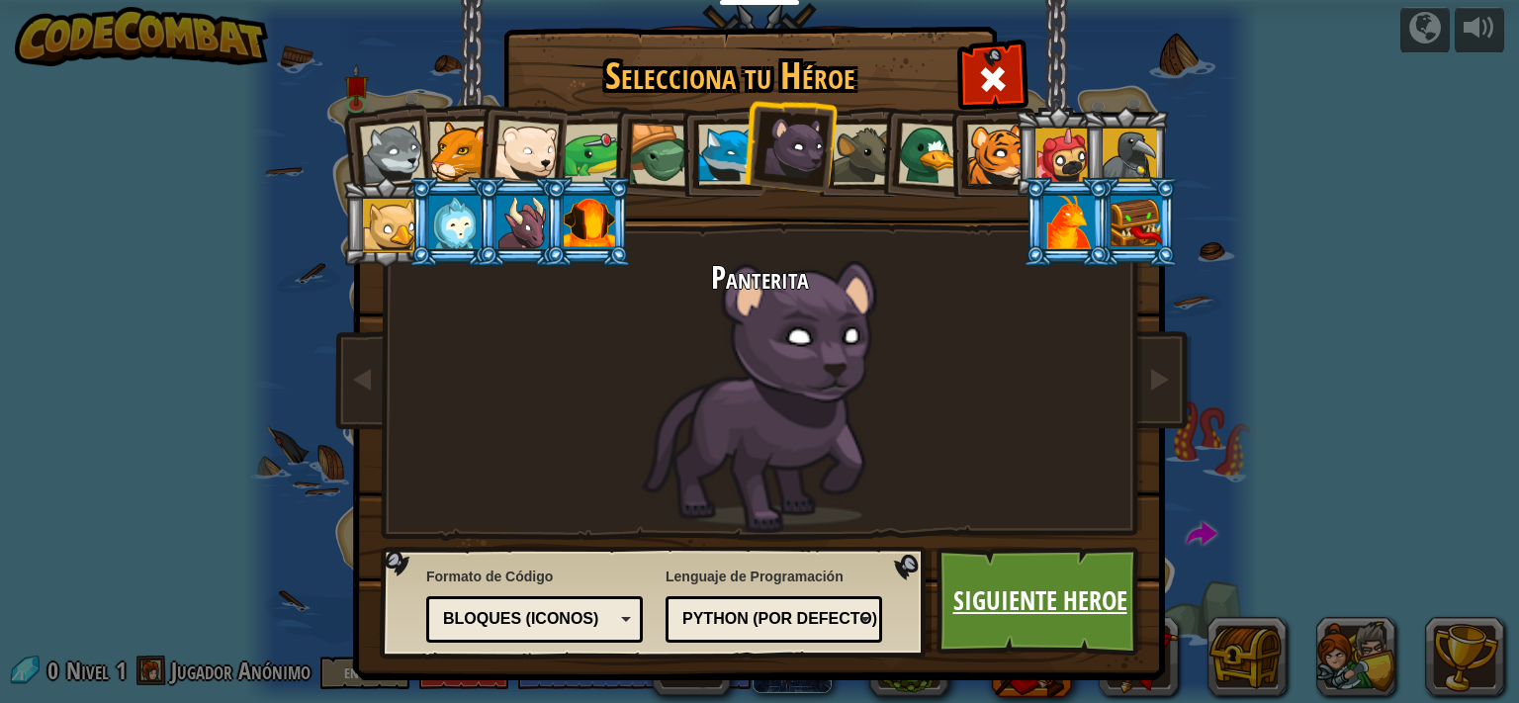
click at [1101, 615] on link "Siguiente Heroe" at bounding box center [1039, 601] width 207 height 109
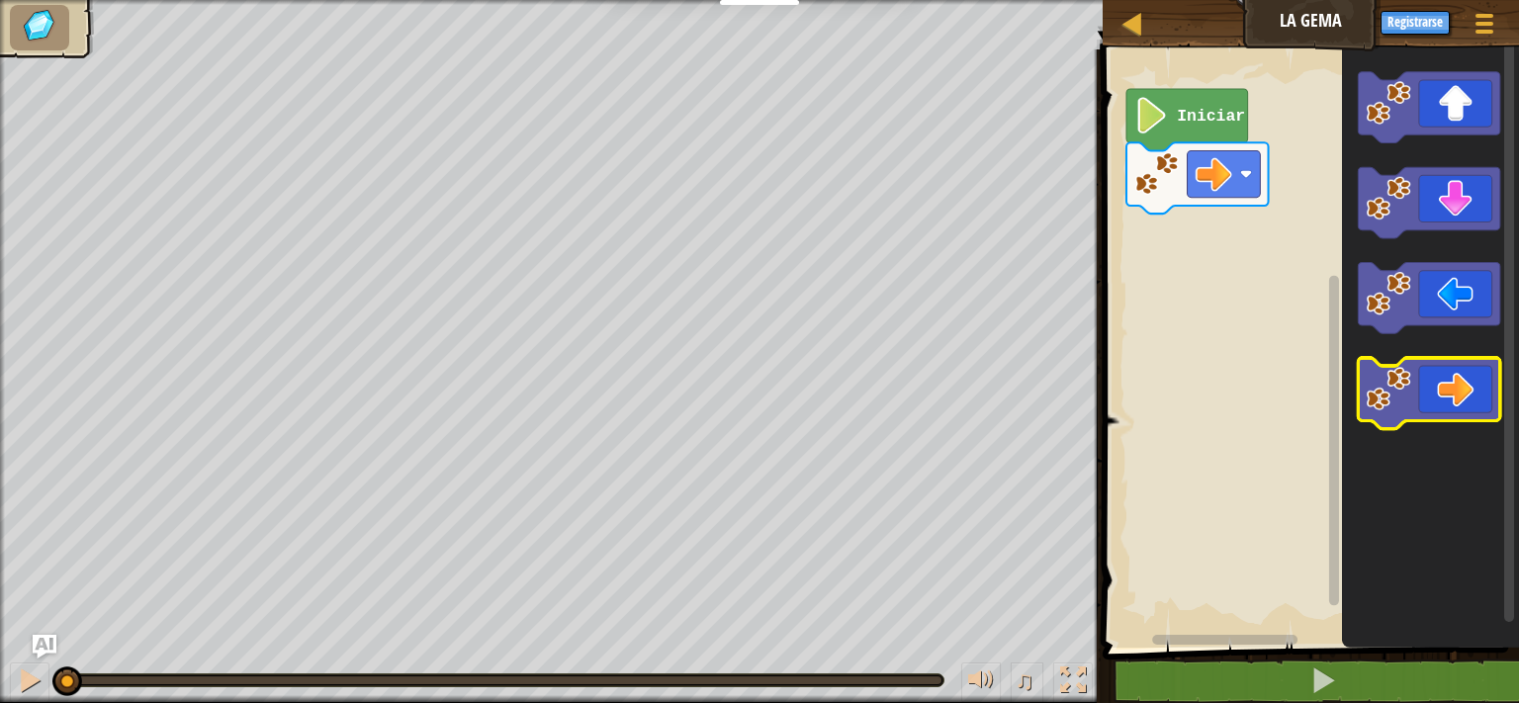
click at [1418, 390] on icon "Espacio de trabajo de Blockly" at bounding box center [1430, 393] width 142 height 71
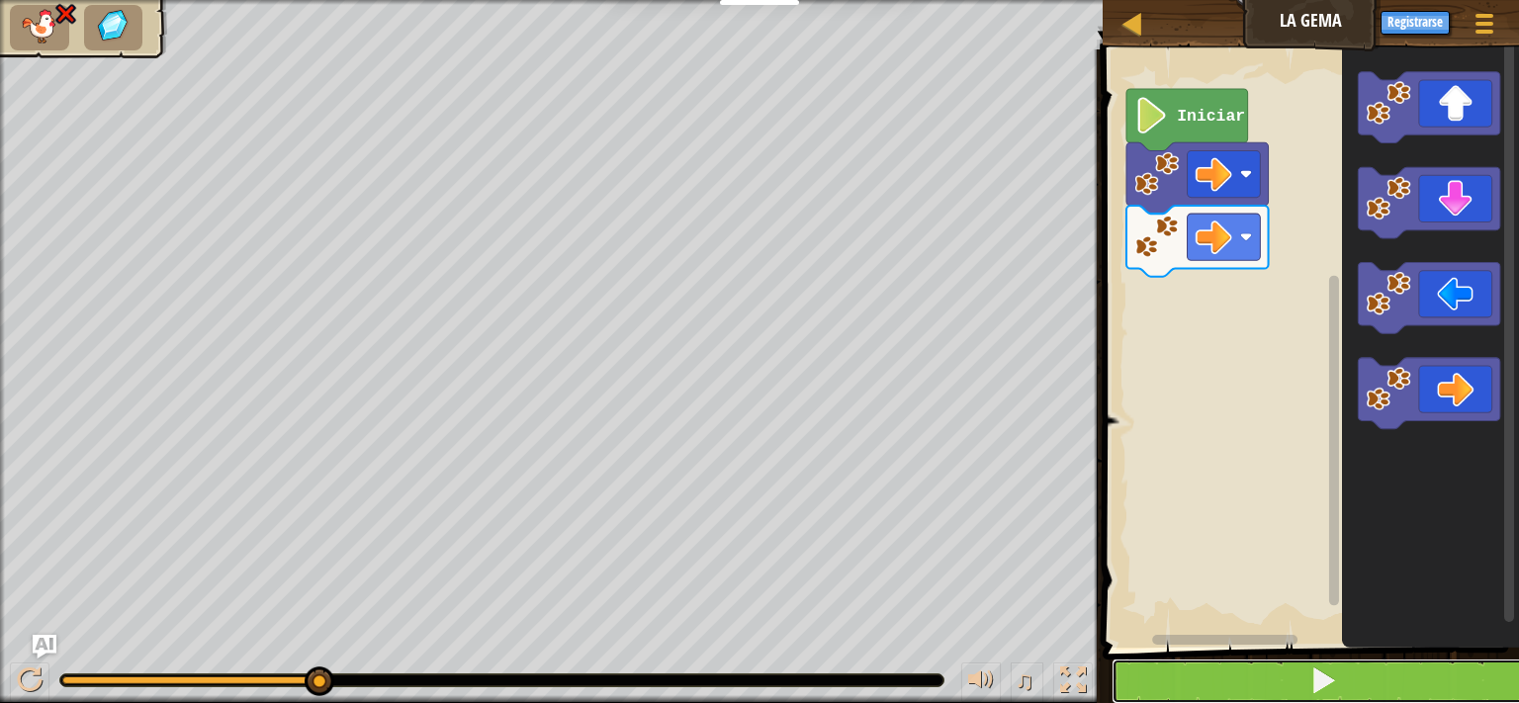
click at [1322, 681] on span at bounding box center [1323, 680] width 28 height 28
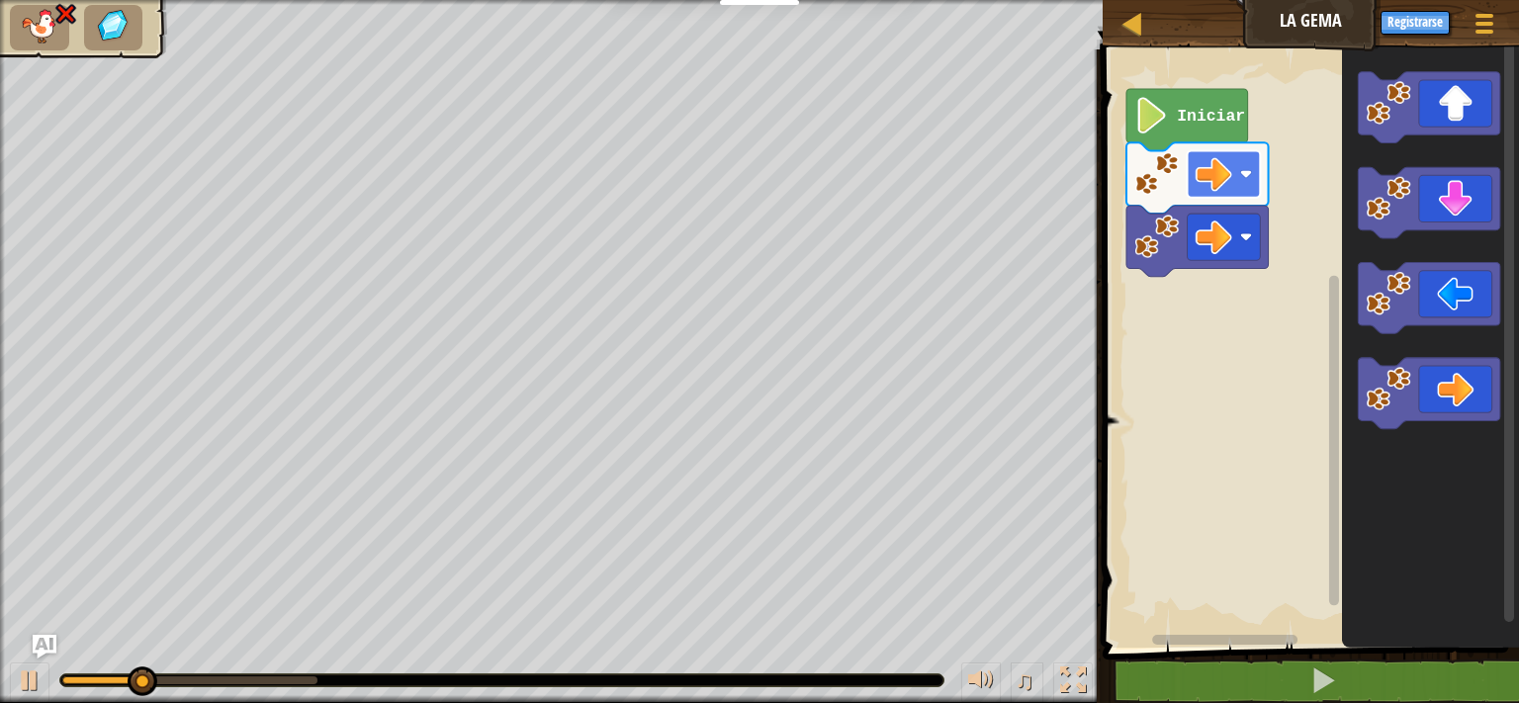
click at [1234, 197] on g "Iniciar" at bounding box center [1197, 183] width 142 height 188
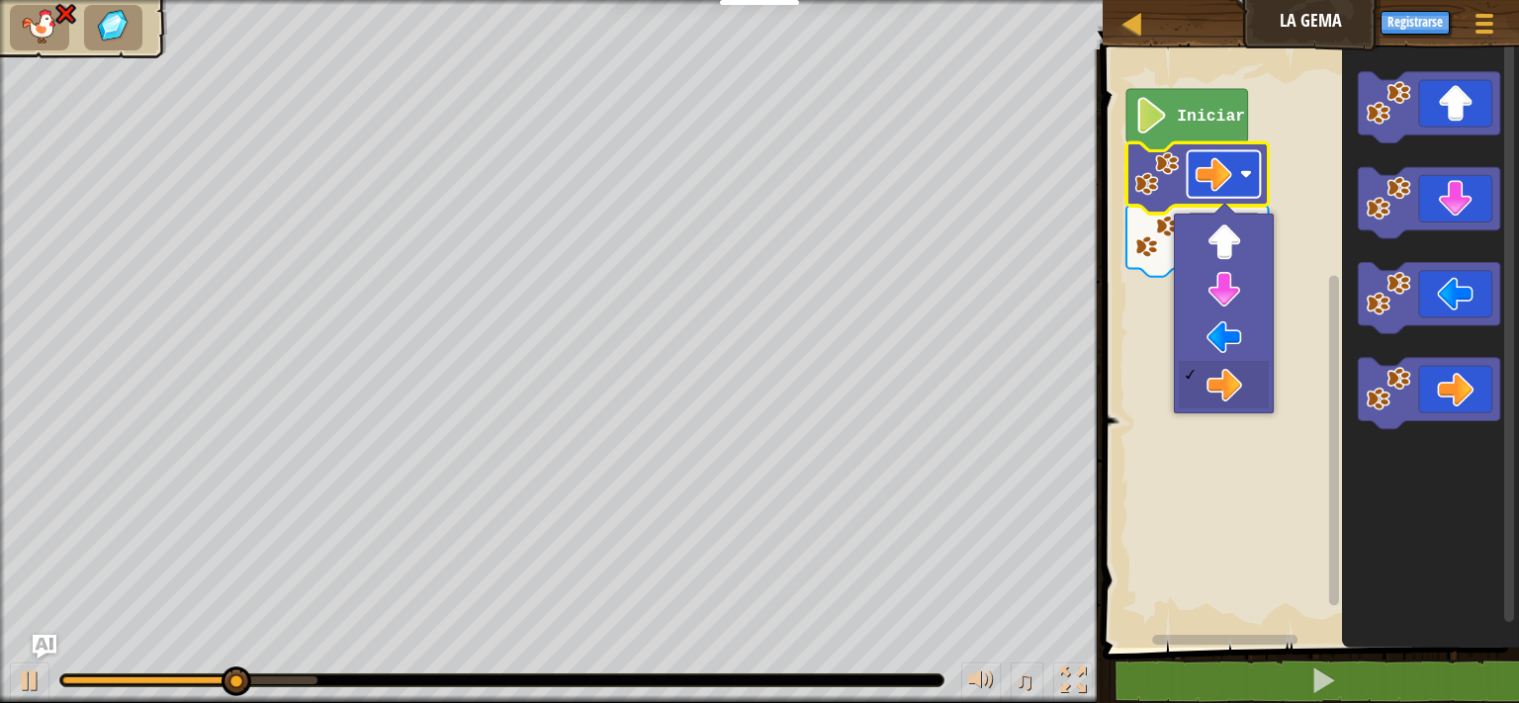
click at [1191, 174] on rect "Espacio de trabajo de Blockly" at bounding box center [1224, 174] width 73 height 46
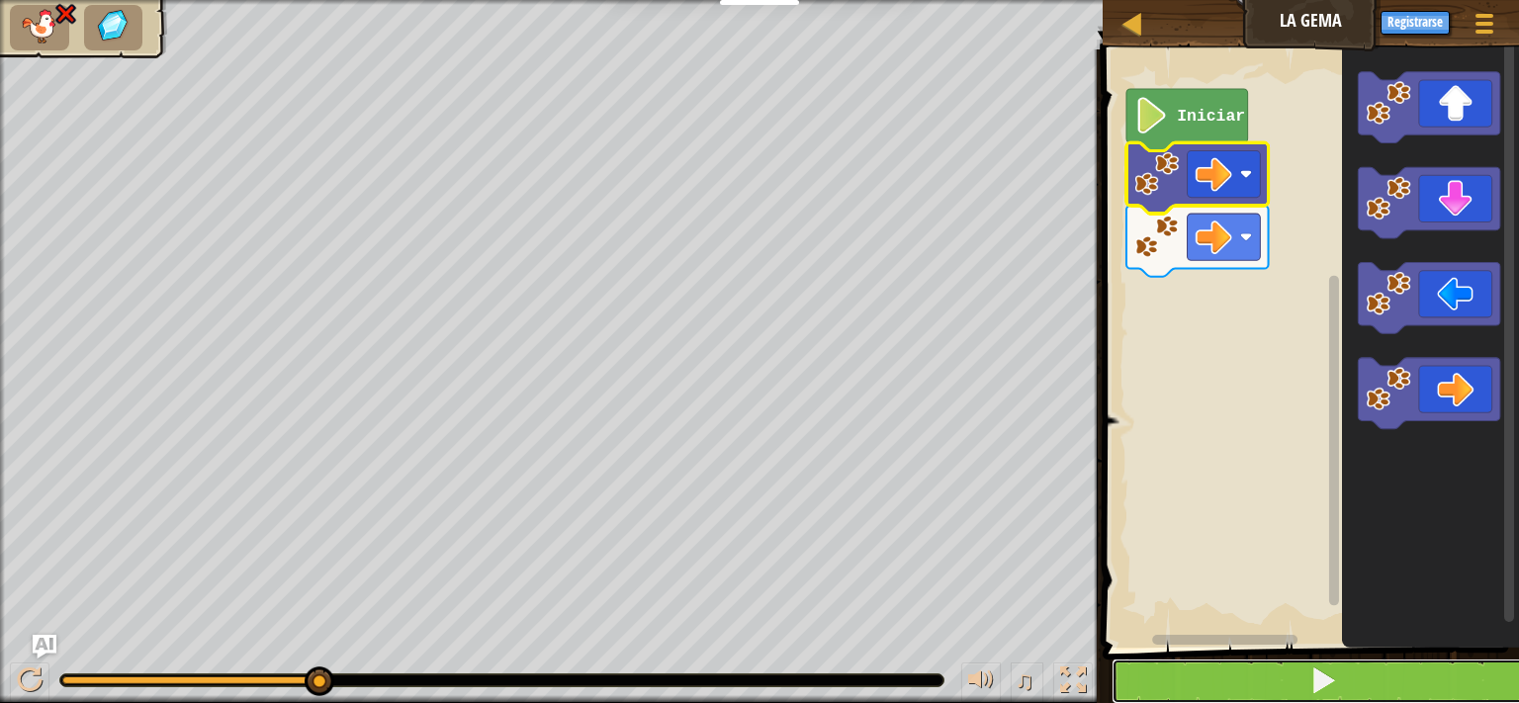
click at [1289, 677] on button at bounding box center [1322, 681] width 422 height 45
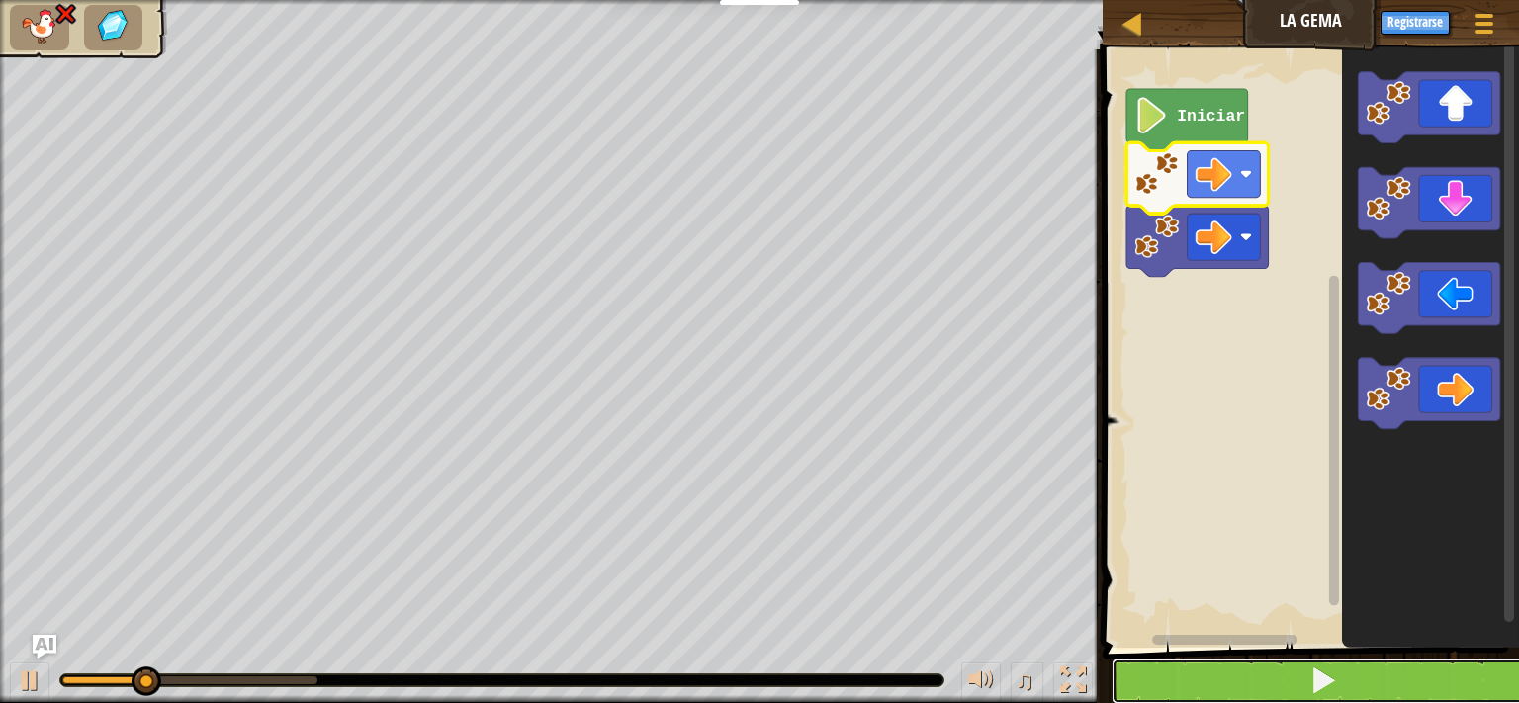
click at [1289, 677] on button at bounding box center [1322, 681] width 422 height 45
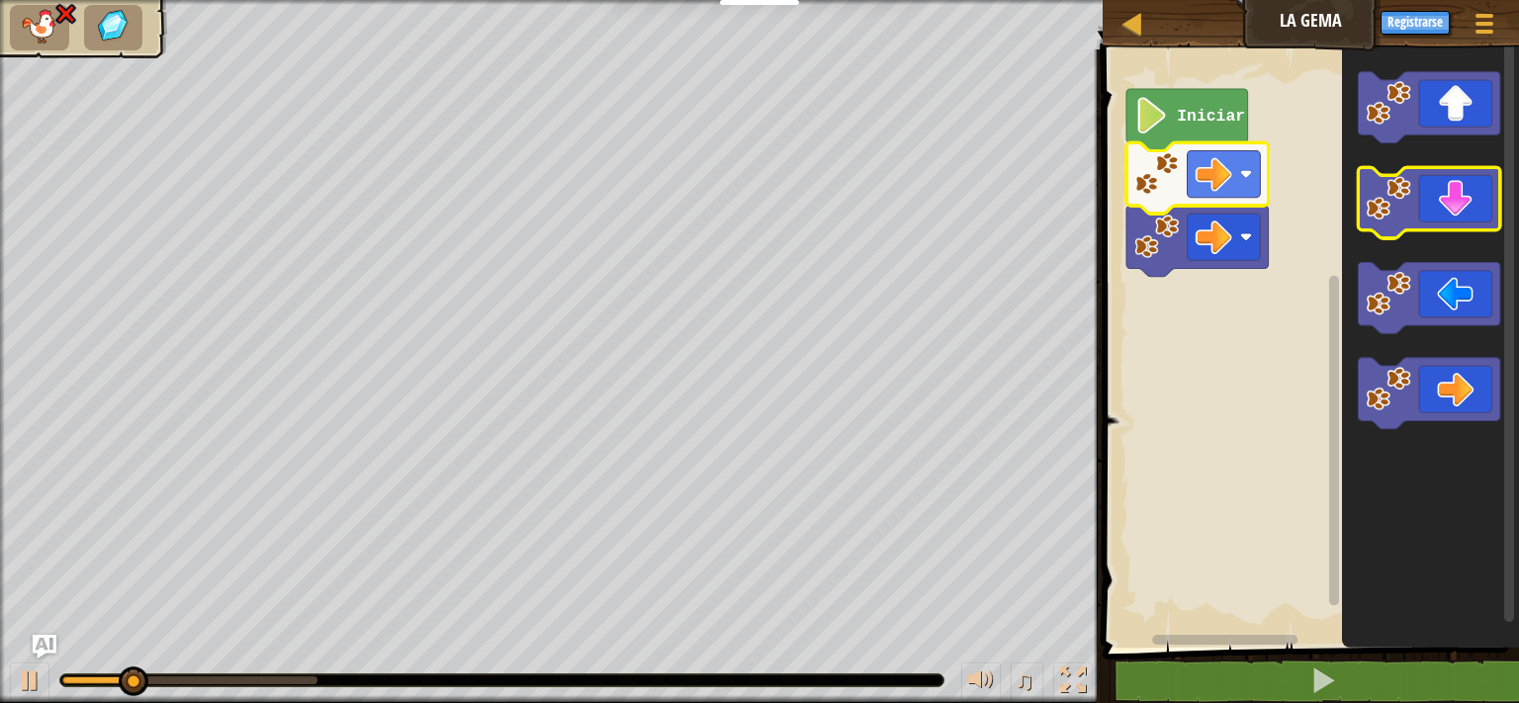
click at [1472, 201] on icon "Espacio de trabajo de Blockly" at bounding box center [1430, 202] width 142 height 71
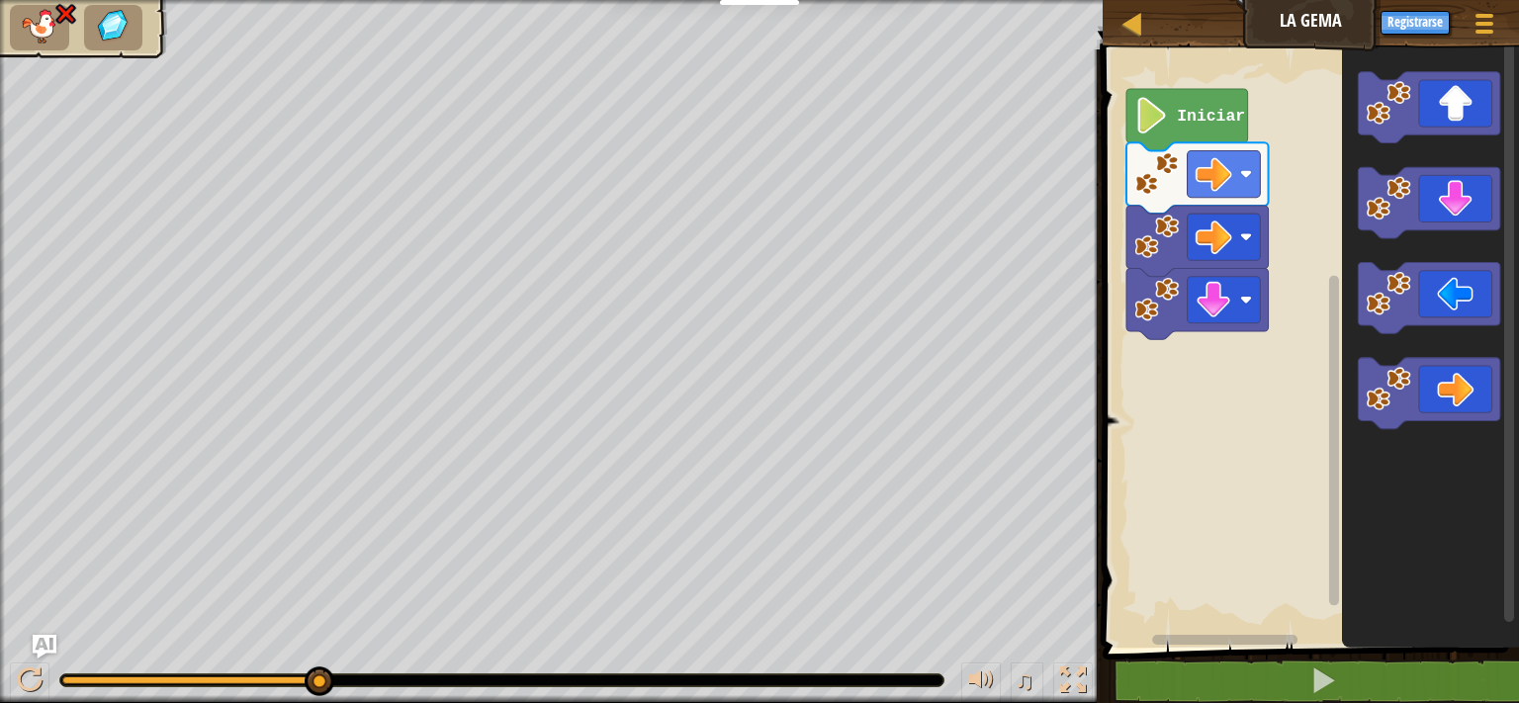
click at [1174, 118] on icon "Espacio de trabajo de Blockly" at bounding box center [1187, 120] width 122 height 62
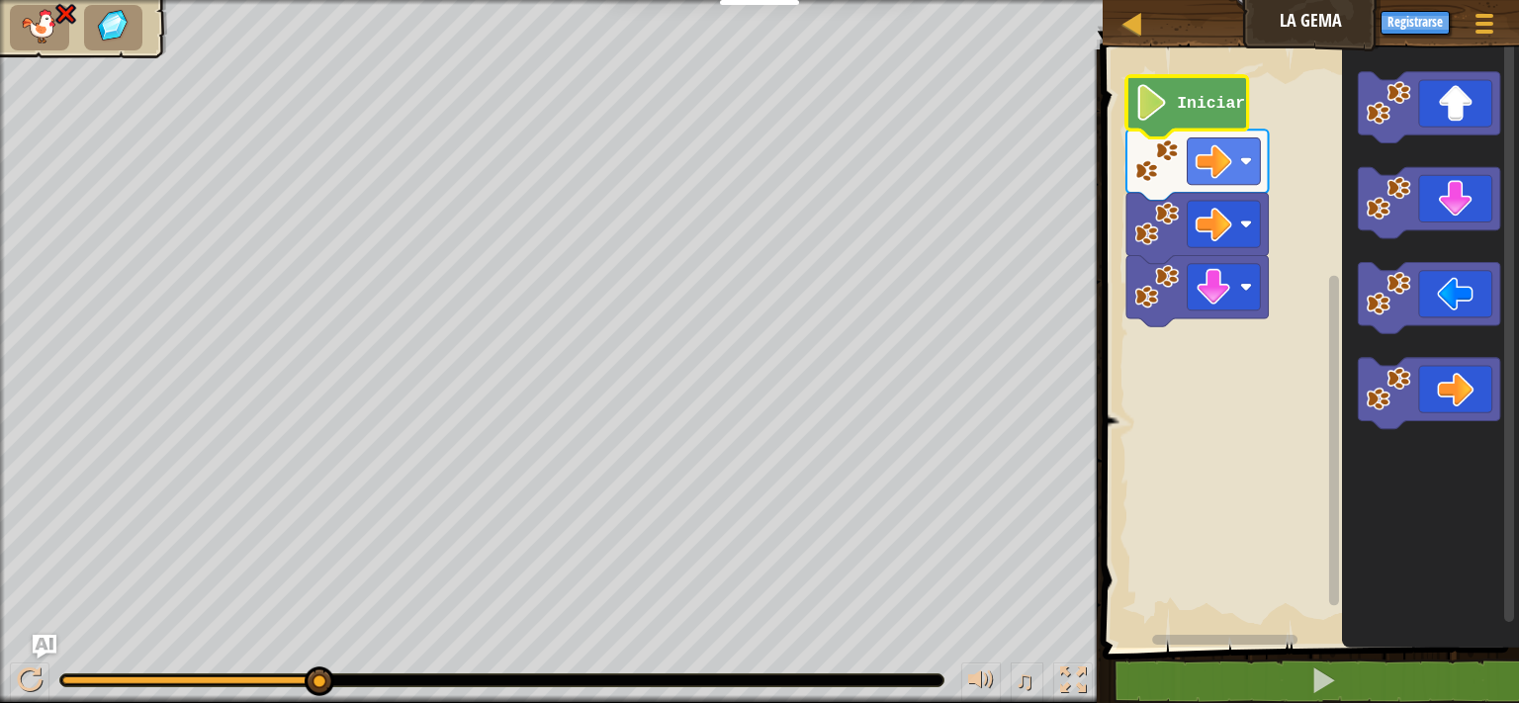
click at [1339, 236] on rect "Espacio de trabajo de Blockly" at bounding box center [1334, 337] width 15 height 592
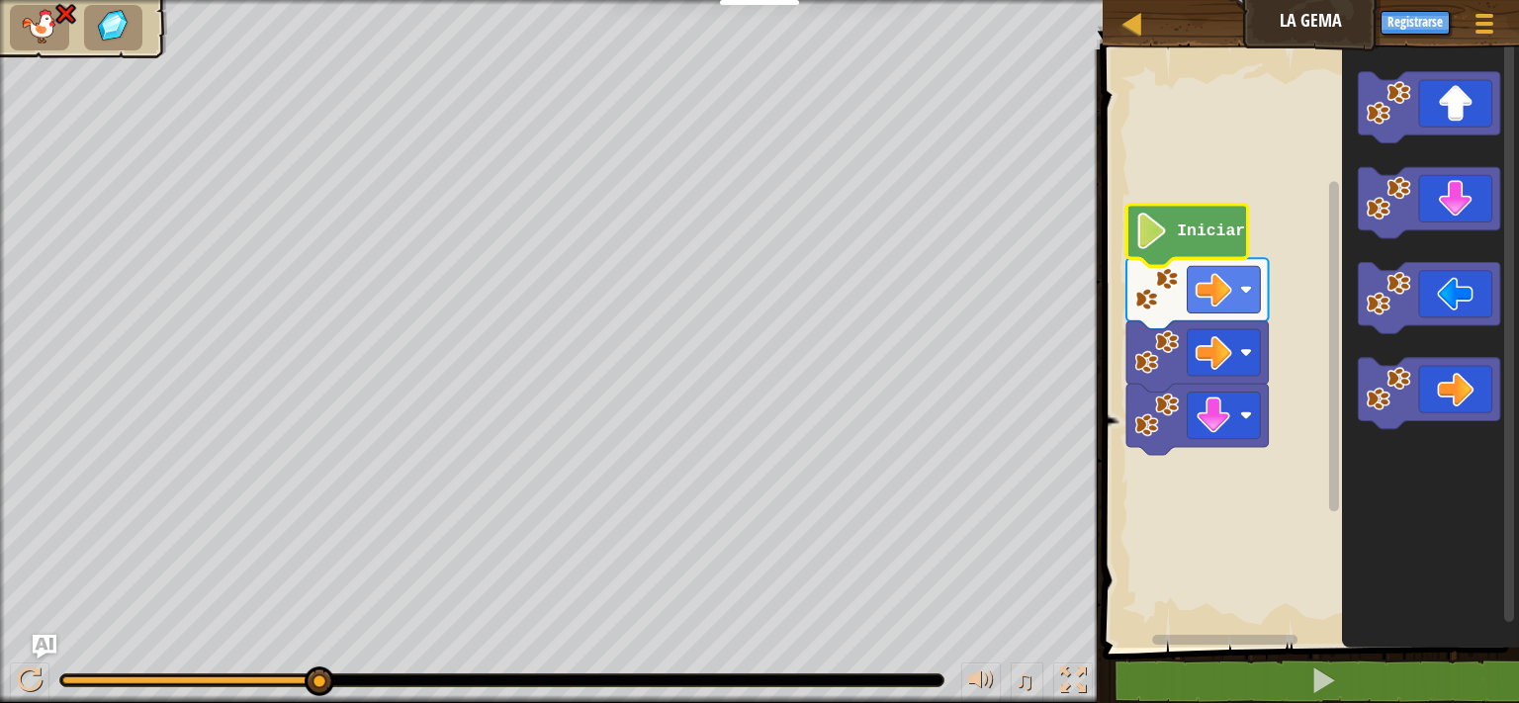
click at [1314, 194] on div "Iniciar" at bounding box center [1308, 344] width 422 height 608
click at [1430, 229] on icon "Espacio de trabajo de Blockly" at bounding box center [1430, 202] width 142 height 71
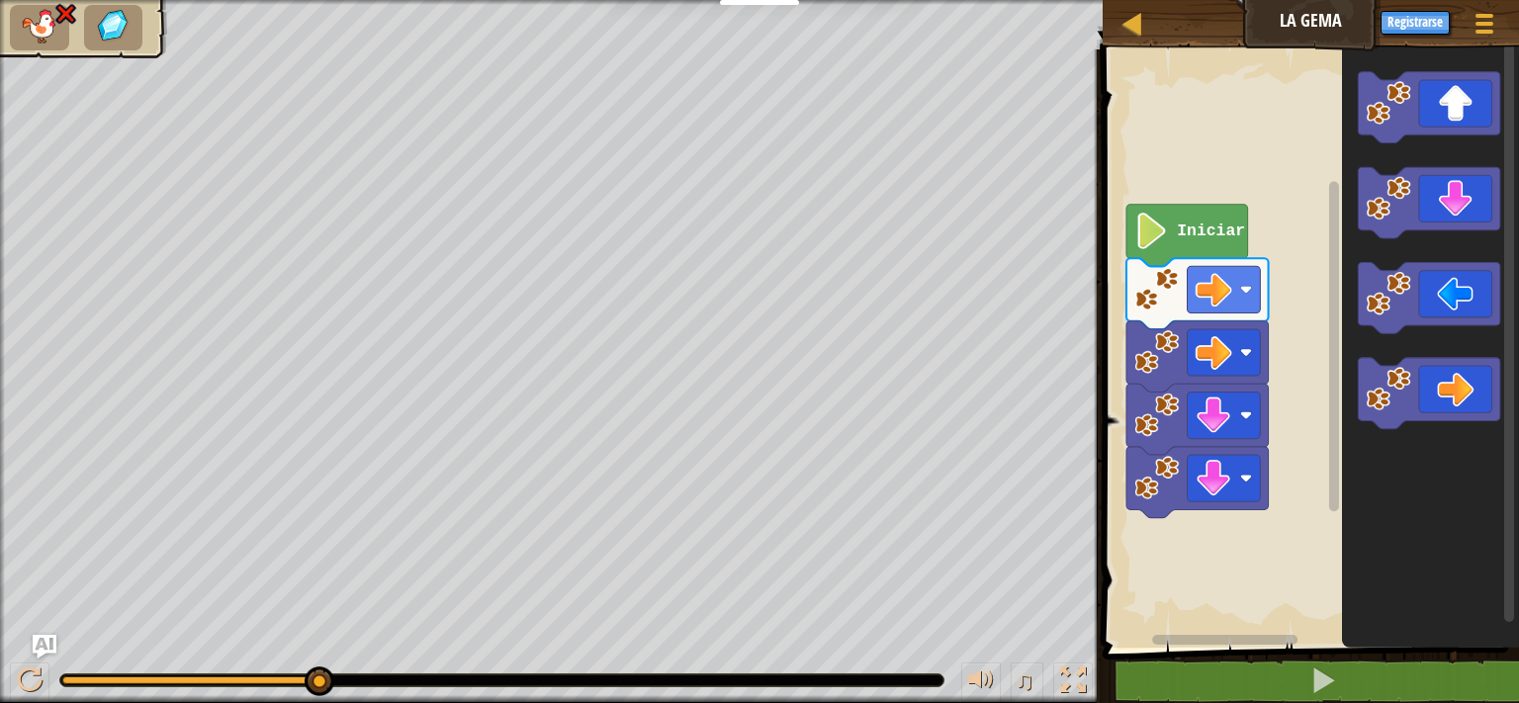
click at [1194, 228] on text "Iniciar" at bounding box center [1212, 231] width 68 height 19
click at [1198, 243] on icon "Espacio de trabajo de Blockly" at bounding box center [1187, 236] width 122 height 62
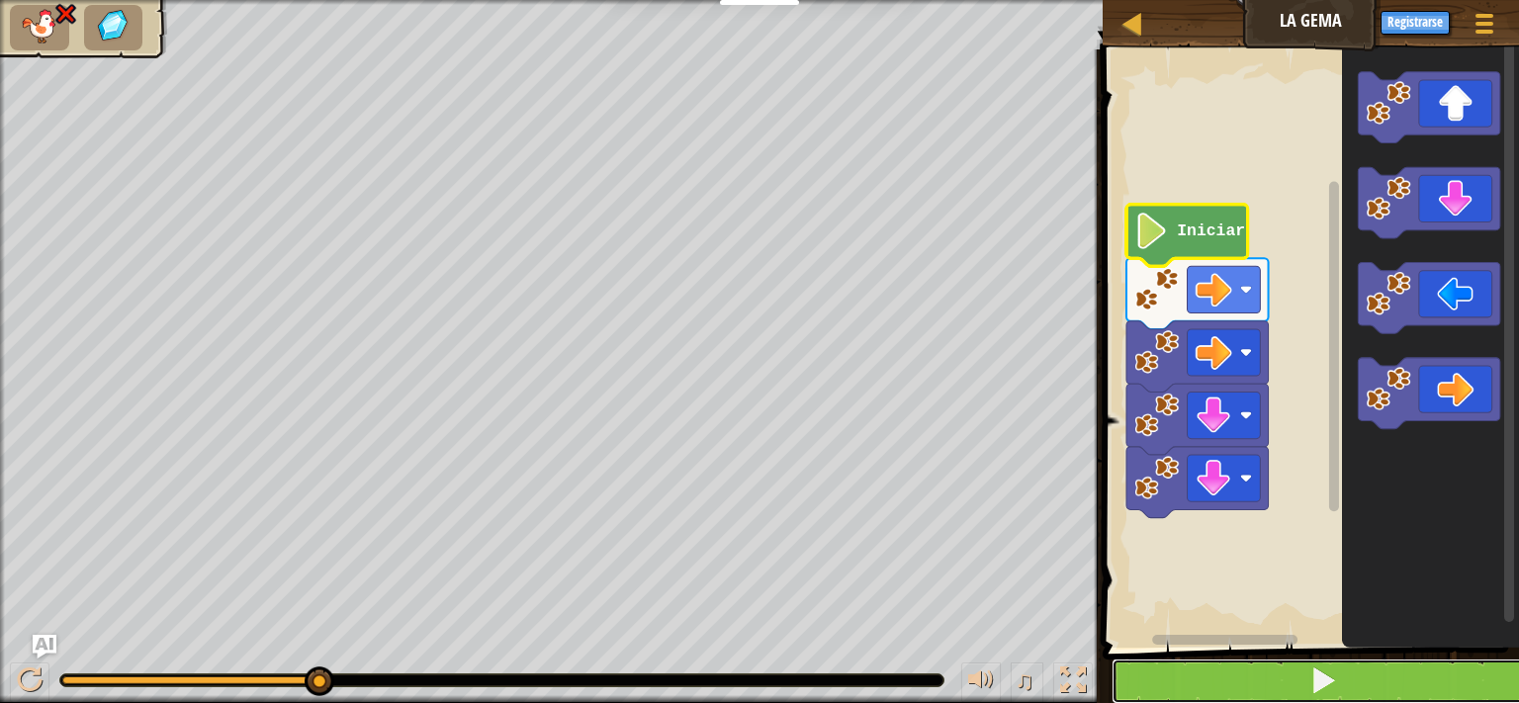
click at [1286, 661] on button at bounding box center [1322, 681] width 422 height 45
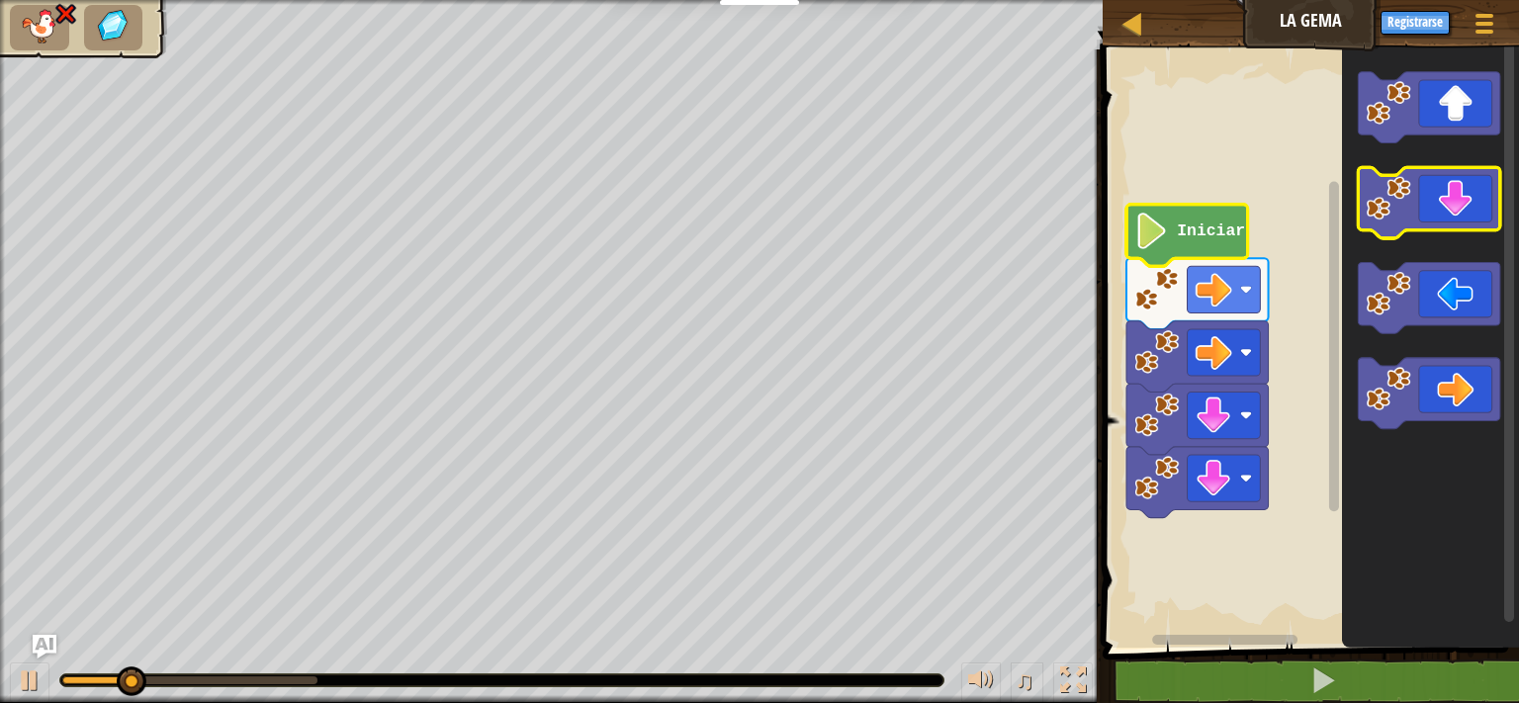
click at [1458, 218] on icon "Espacio de trabajo de Blockly" at bounding box center [1430, 202] width 142 height 71
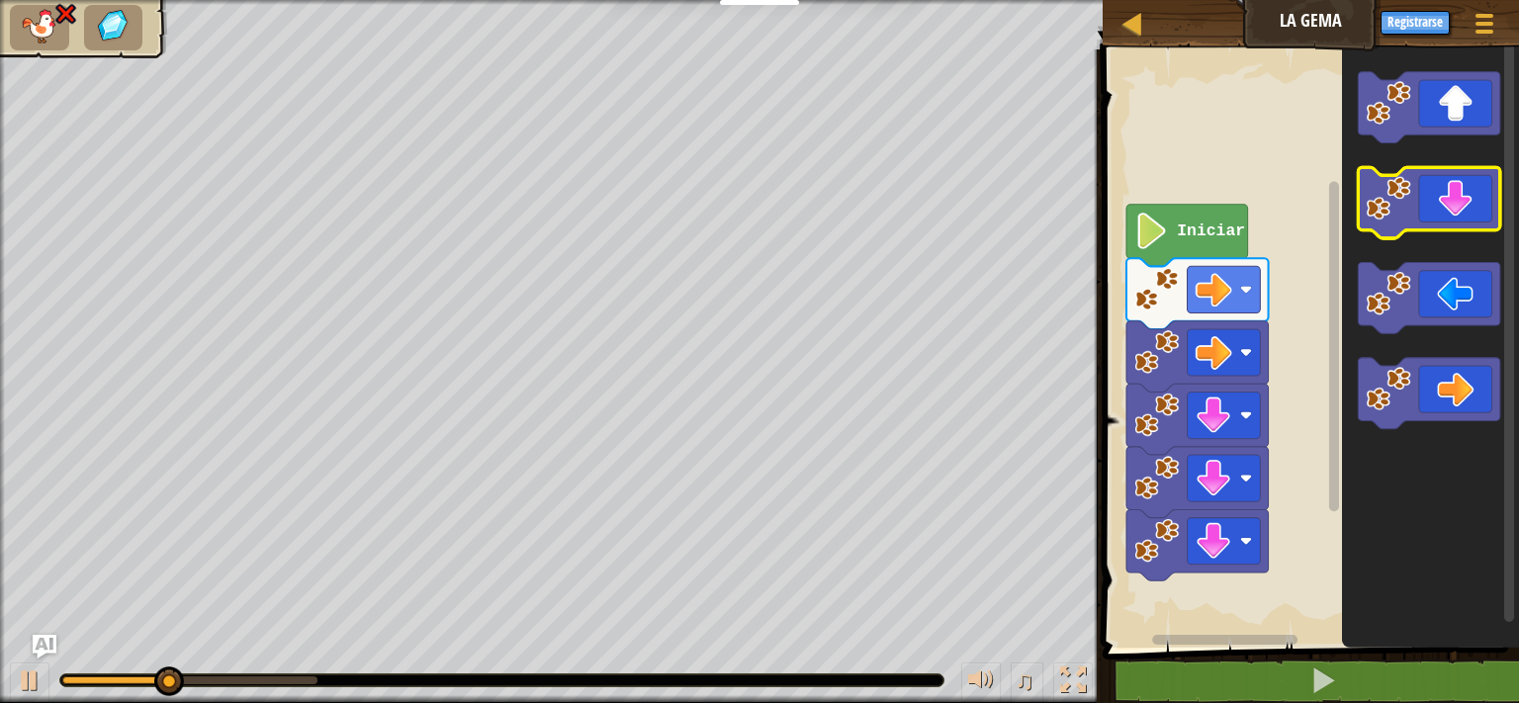
click at [1458, 218] on icon "Espacio de trabajo de Blockly" at bounding box center [1430, 202] width 142 height 71
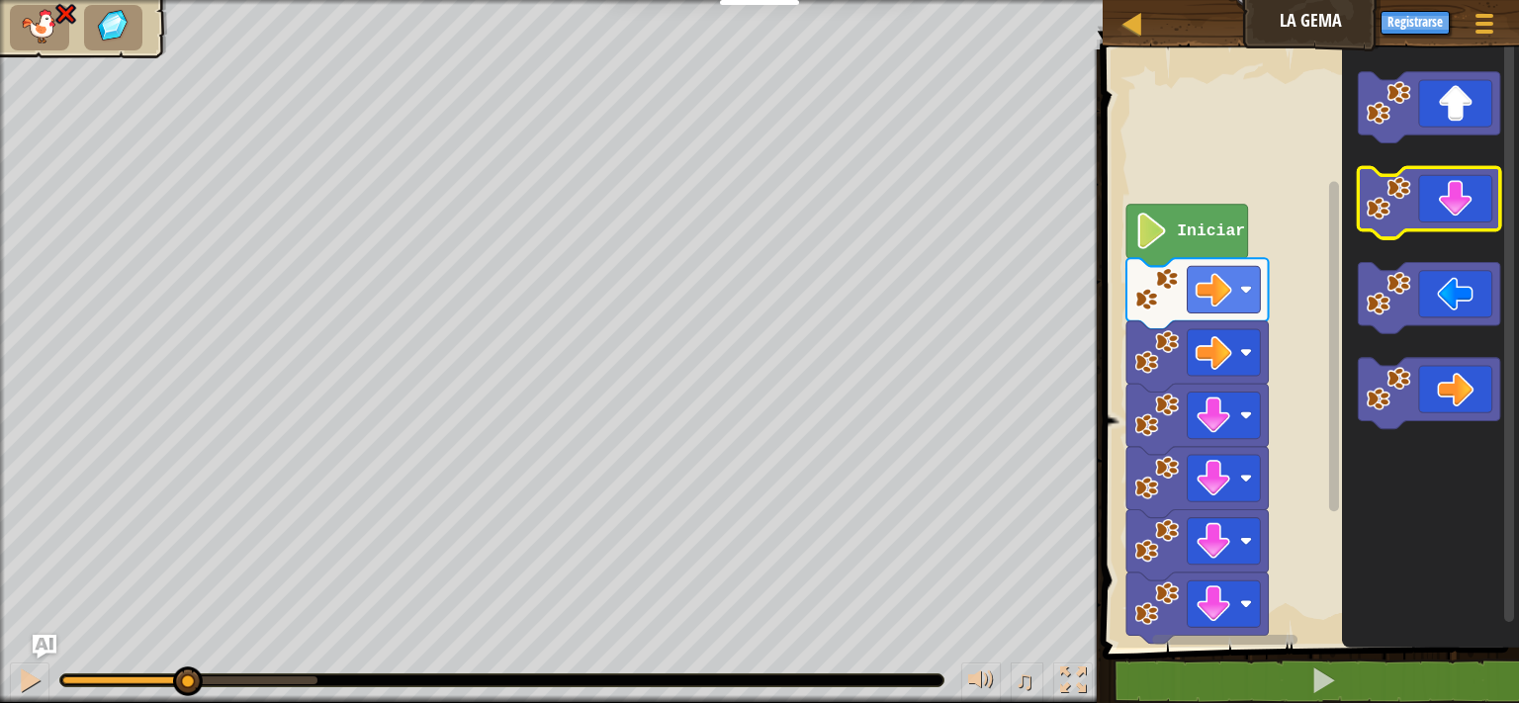
click at [1458, 218] on icon "Espacio de trabajo de Blockly" at bounding box center [1430, 202] width 142 height 71
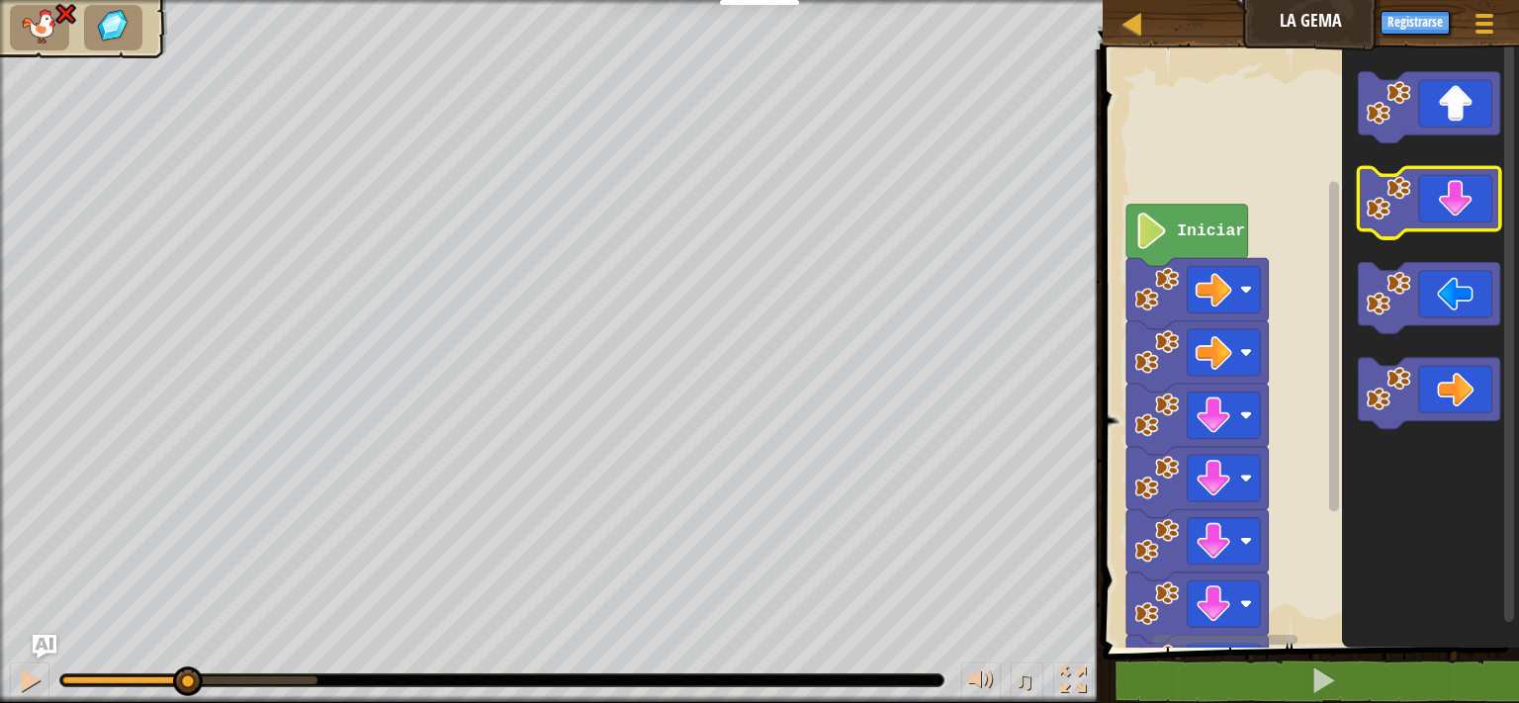
click at [1438, 131] on icon "Espacio de trabajo de Blockly" at bounding box center [1430, 107] width 142 height 71
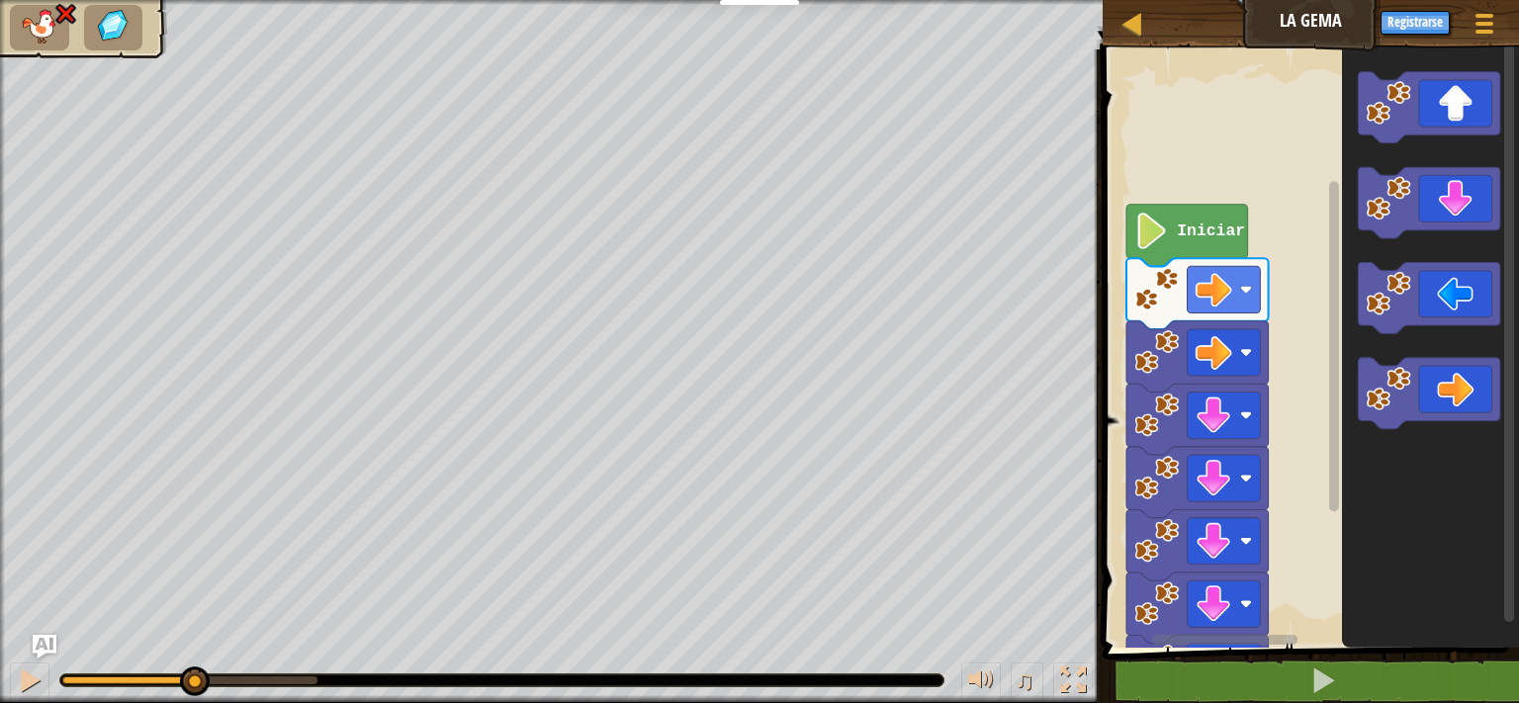
click at [1394, 344] on icon "Espacio de trabajo de Blockly" at bounding box center [1430, 344] width 177 height 608
click at [1394, 335] on icon "Espacio de trabajo de Blockly" at bounding box center [1430, 344] width 177 height 608
click at [1397, 305] on image "Espacio de trabajo de Blockly" at bounding box center [1389, 293] width 44 height 44
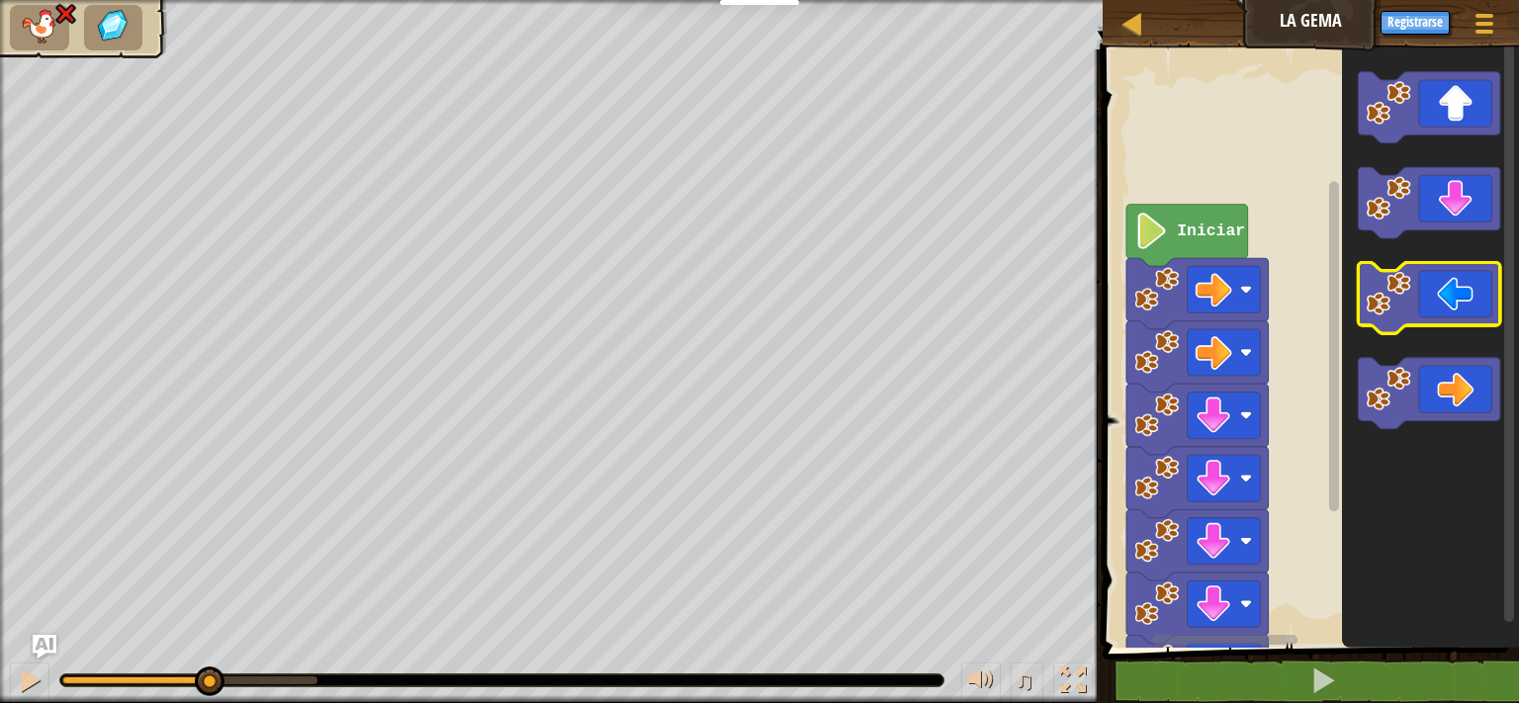
click at [1397, 305] on image "Espacio de trabajo de Blockly" at bounding box center [1389, 293] width 44 height 44
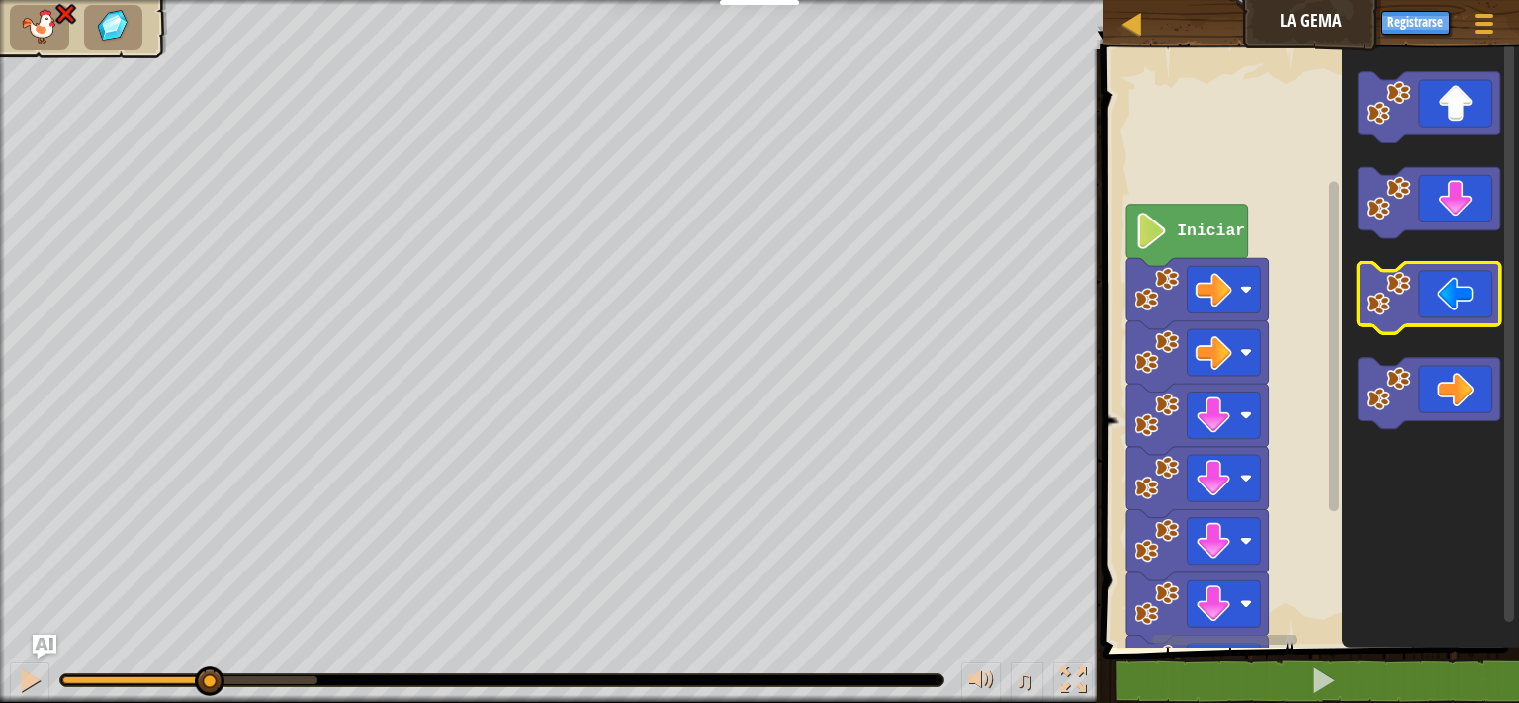
click at [1397, 305] on image "Espacio de trabajo de Blockly" at bounding box center [1389, 293] width 44 height 44
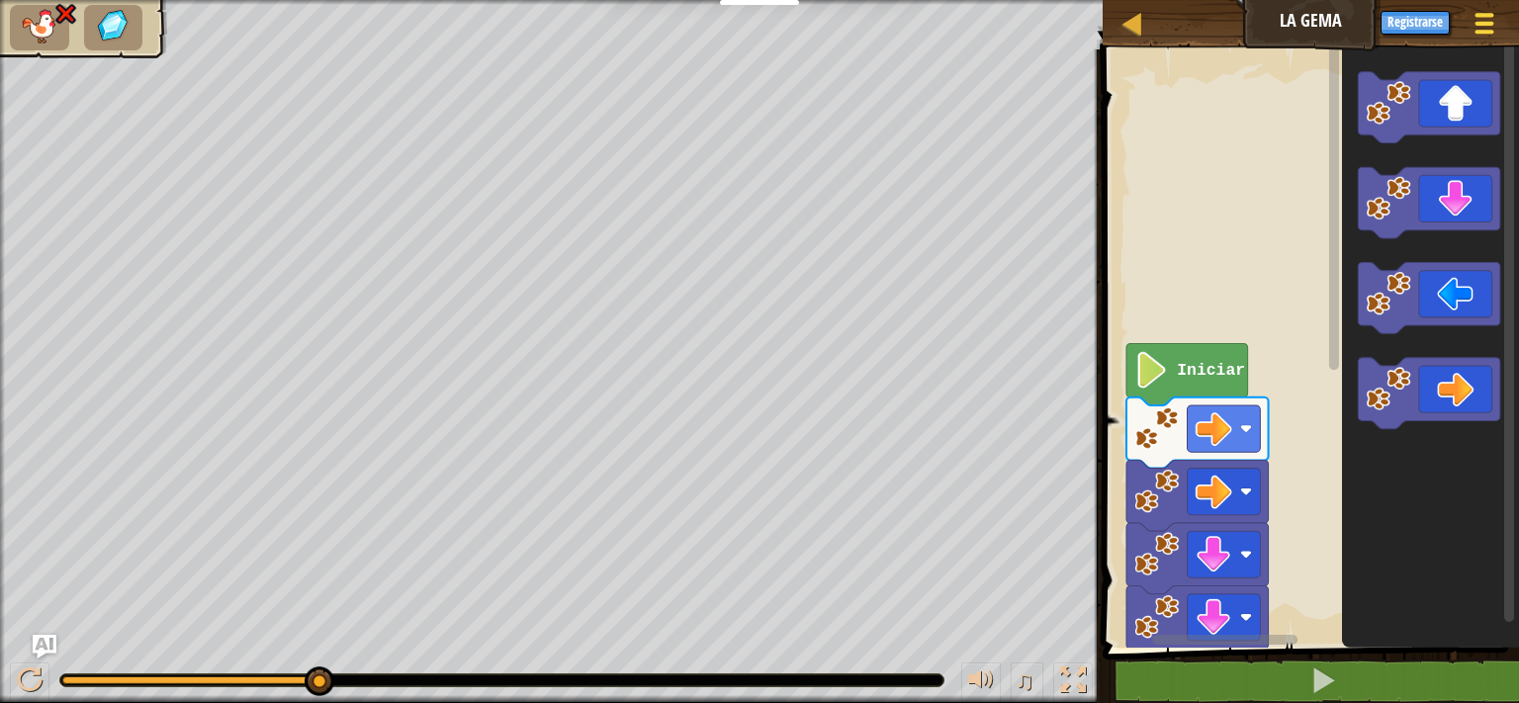
click at [1481, 21] on div at bounding box center [1483, 23] width 27 height 29
